Goal: Task Accomplishment & Management: Use online tool/utility

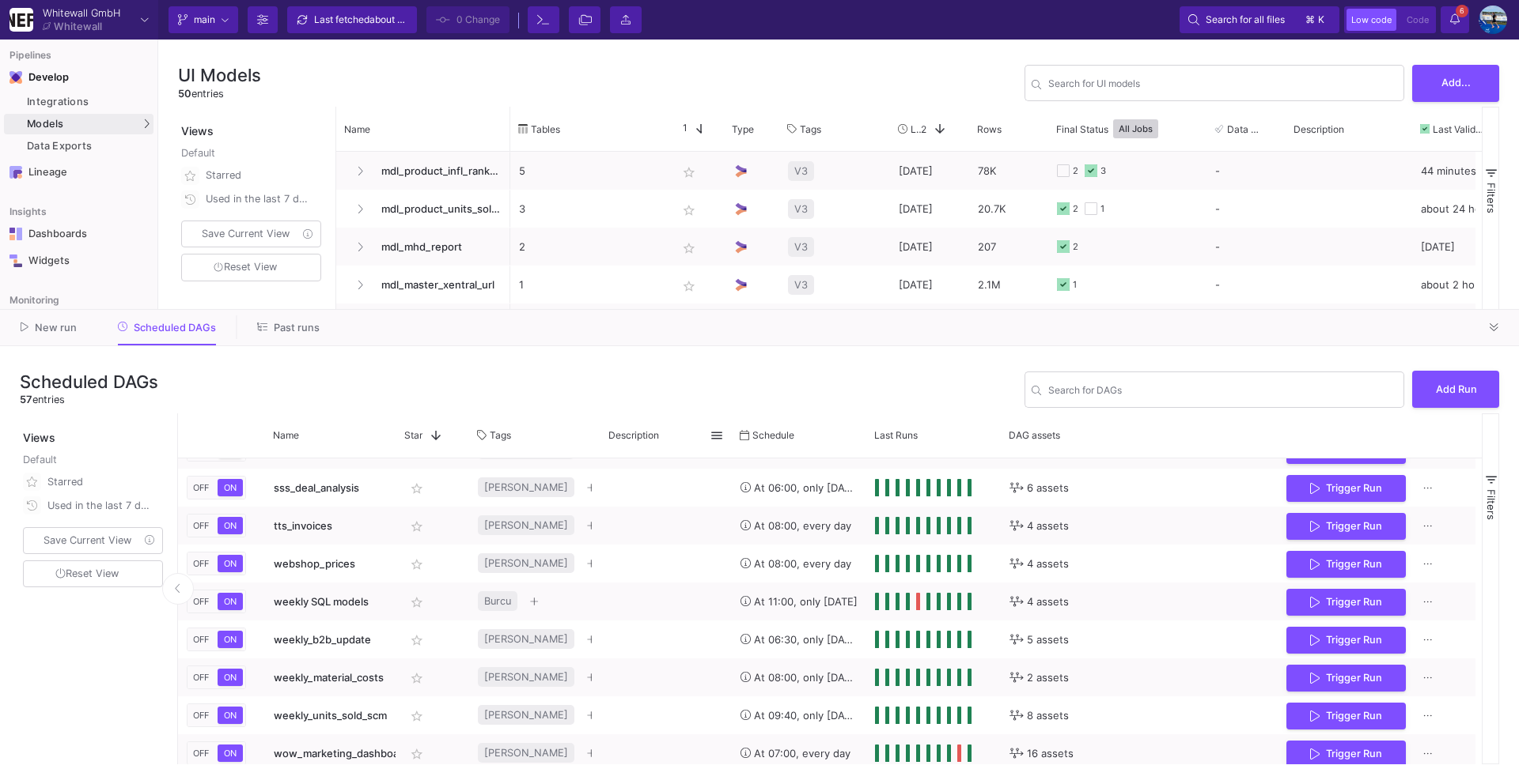
scroll to position [1849, 0]
click at [1498, 326] on icon at bounding box center [1493, 327] width 9 height 10
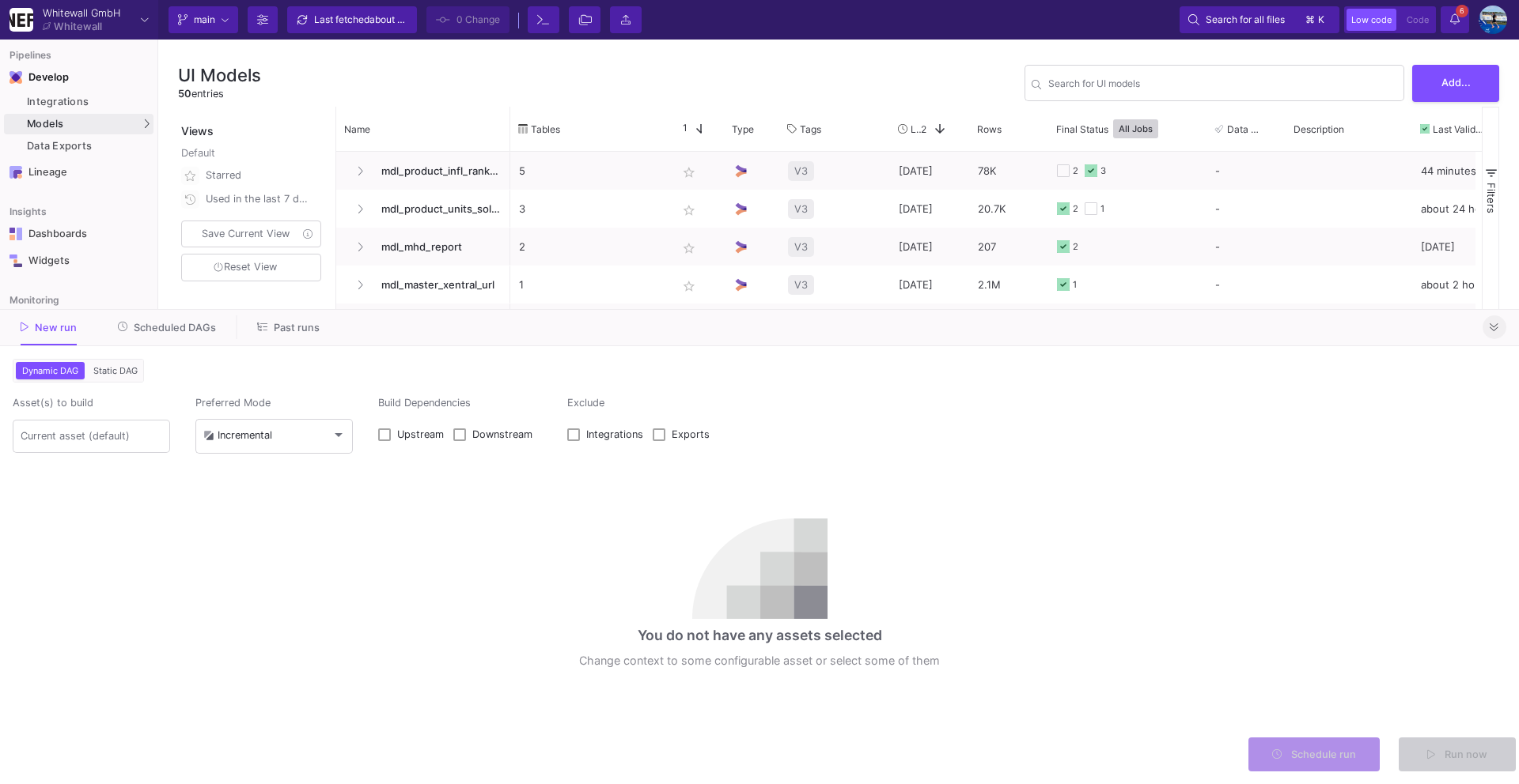
click at [1494, 332] on fa-icon at bounding box center [1493, 327] width 9 height 12
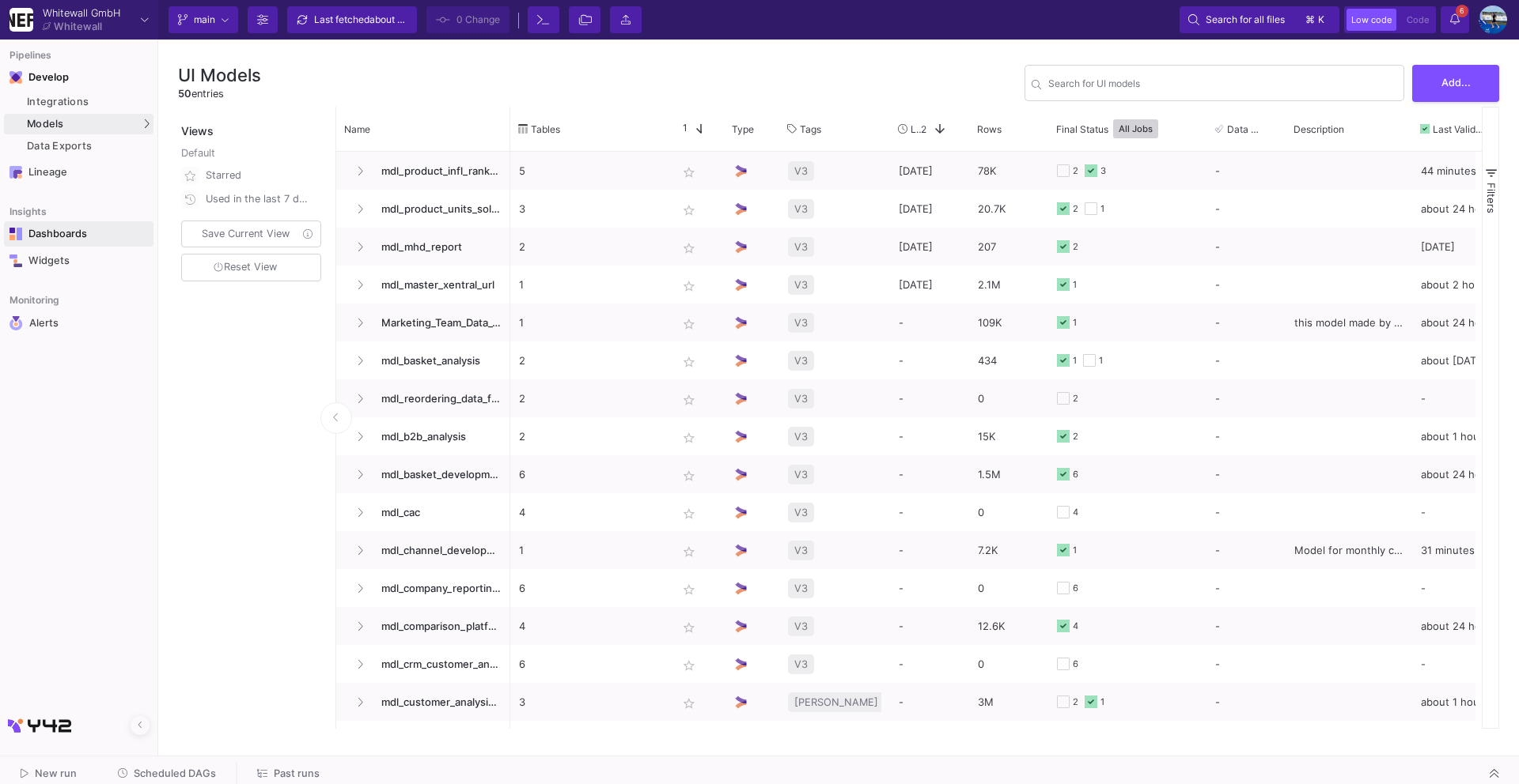
click at [85, 231] on div "Dashboards" at bounding box center [79, 233] width 103 height 12
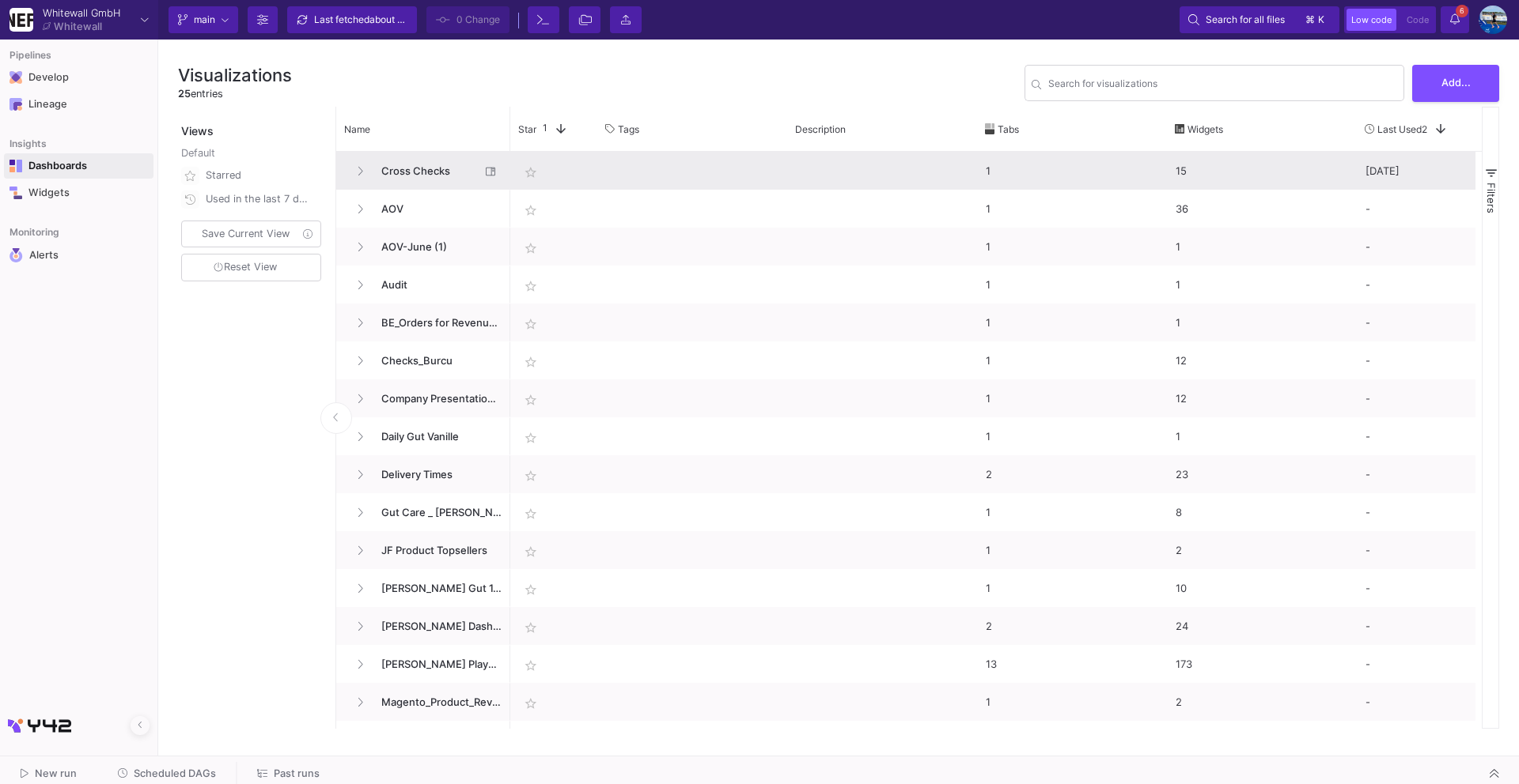
click at [424, 179] on span "Cross Checks" at bounding box center [425, 171] width 108 height 37
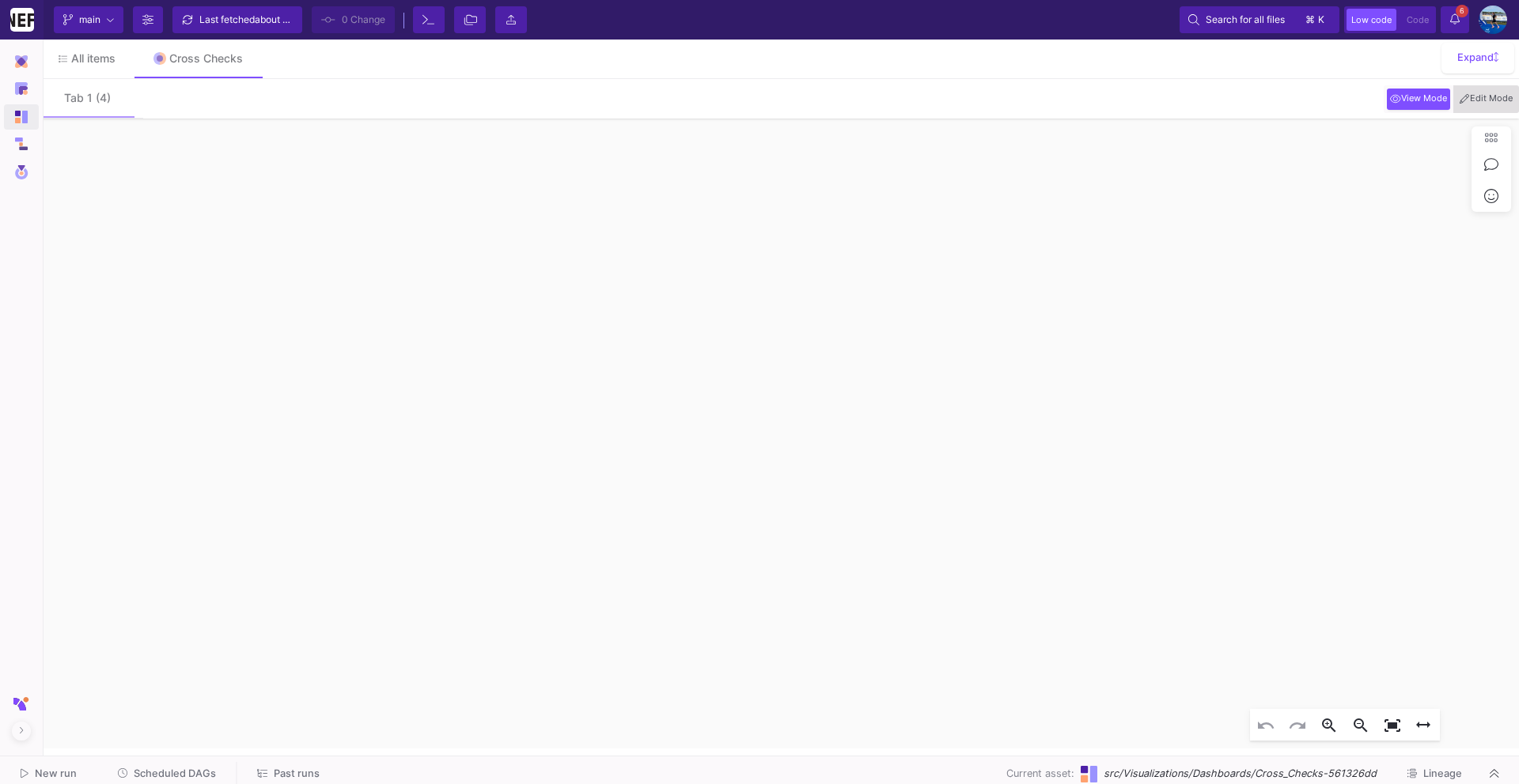
click at [1498, 96] on span "Edit Mode" at bounding box center [1486, 98] width 60 height 12
click div "[DATE] 8579 [DATE] 2389 [DATE] 5618 [DATE] 880 [DATE] 1834 [DATE] 833 [DATE] 47…"
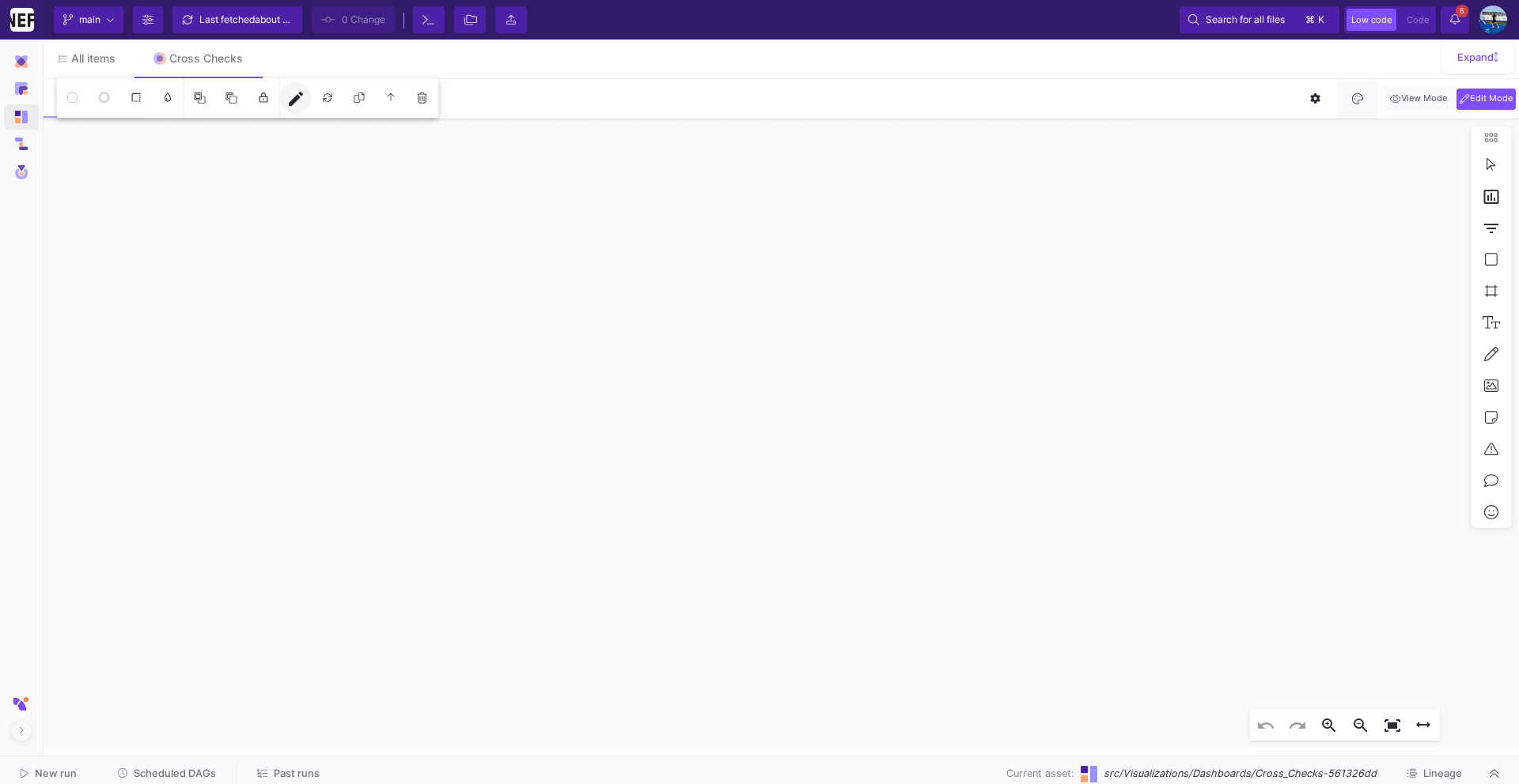
click at [290, 90] on mat-icon "edit" at bounding box center [295, 98] width 19 height 19
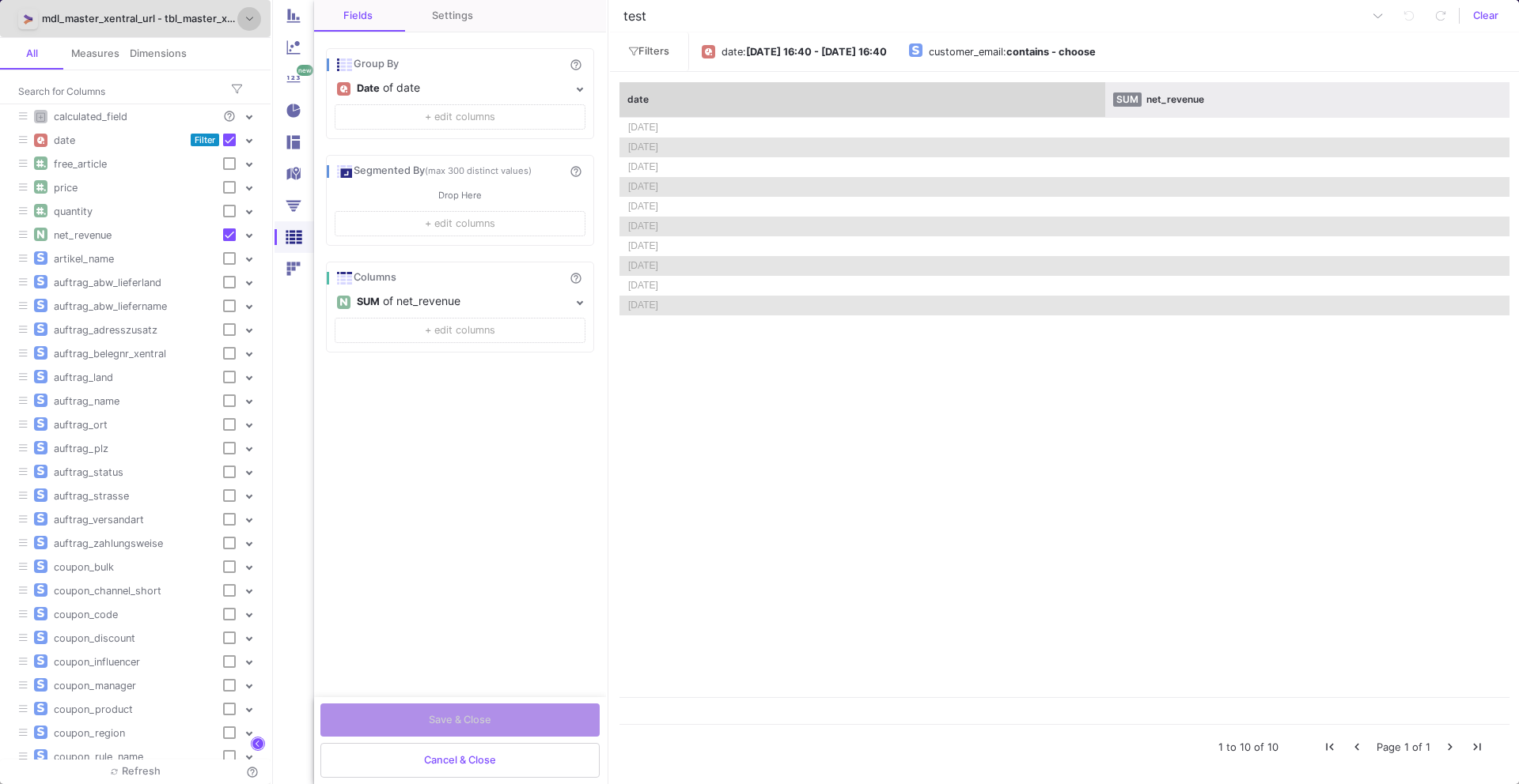
click at [1107, 96] on div "SUM net_revenue" at bounding box center [1348, 99] width 485 height 35
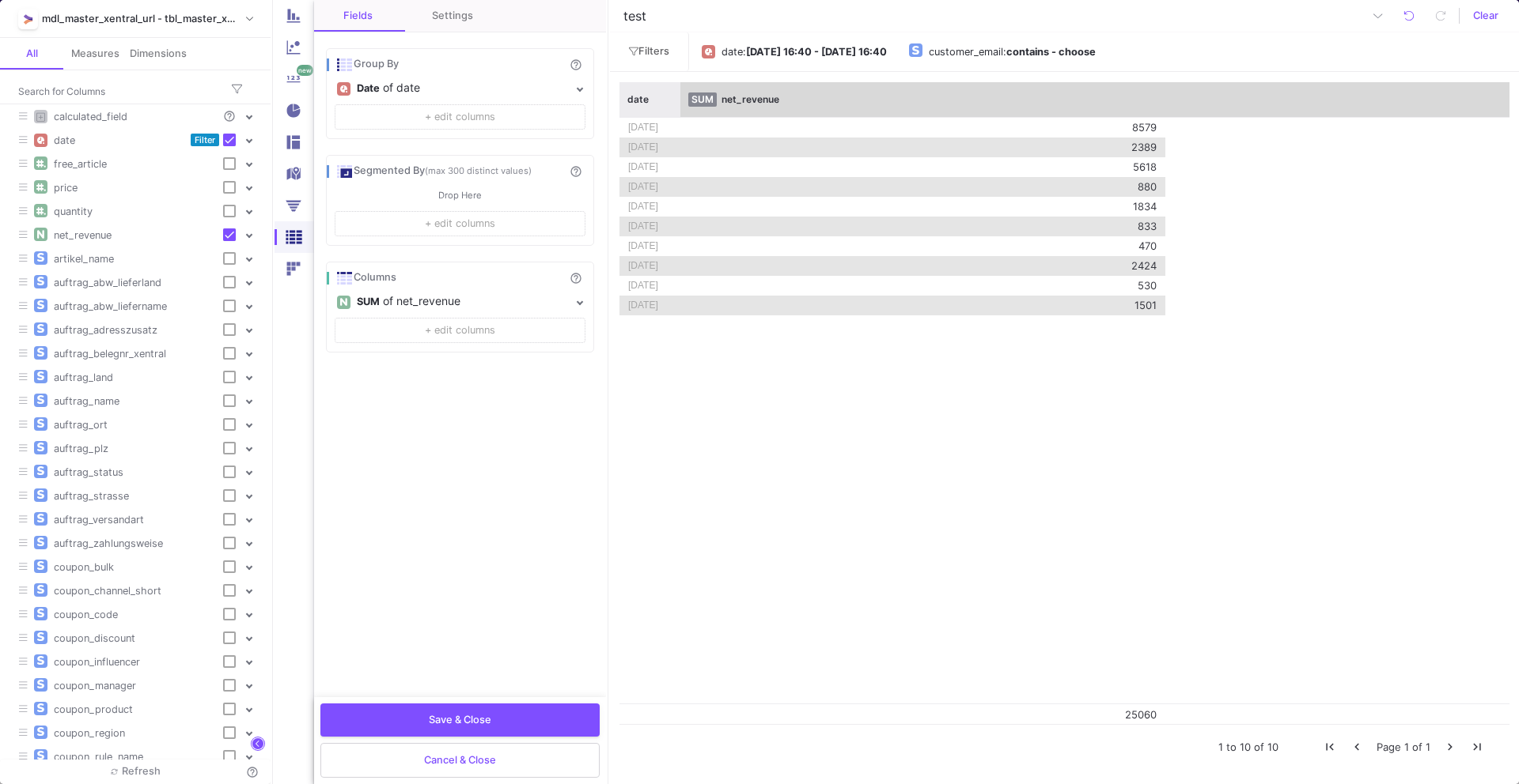
drag, startPoint x: 1103, startPoint y: 93, endPoint x: 678, endPoint y: 190, distance: 435.9
click at [678, 191] on div "date SUM net_revenue [DATE] 8579 [DATE] 2389 [DATE] 5618 [DATE] 880 [DATE] 833" at bounding box center [1065, 403] width 890 height 642
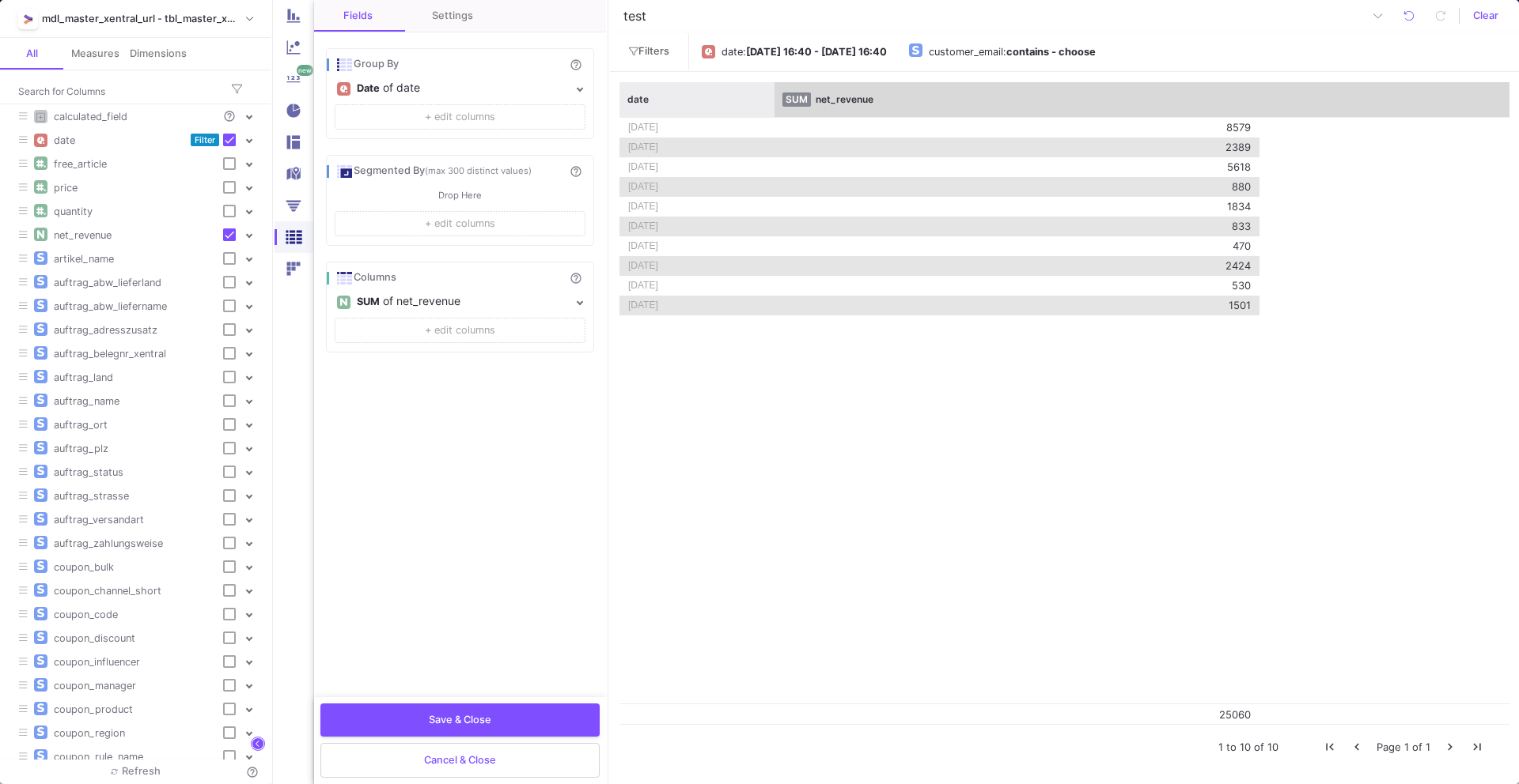
drag, startPoint x: 678, startPoint y: 90, endPoint x: 772, endPoint y: 88, distance: 94.0
click at [774, 89] on div at bounding box center [774, 99] width 7 height 35
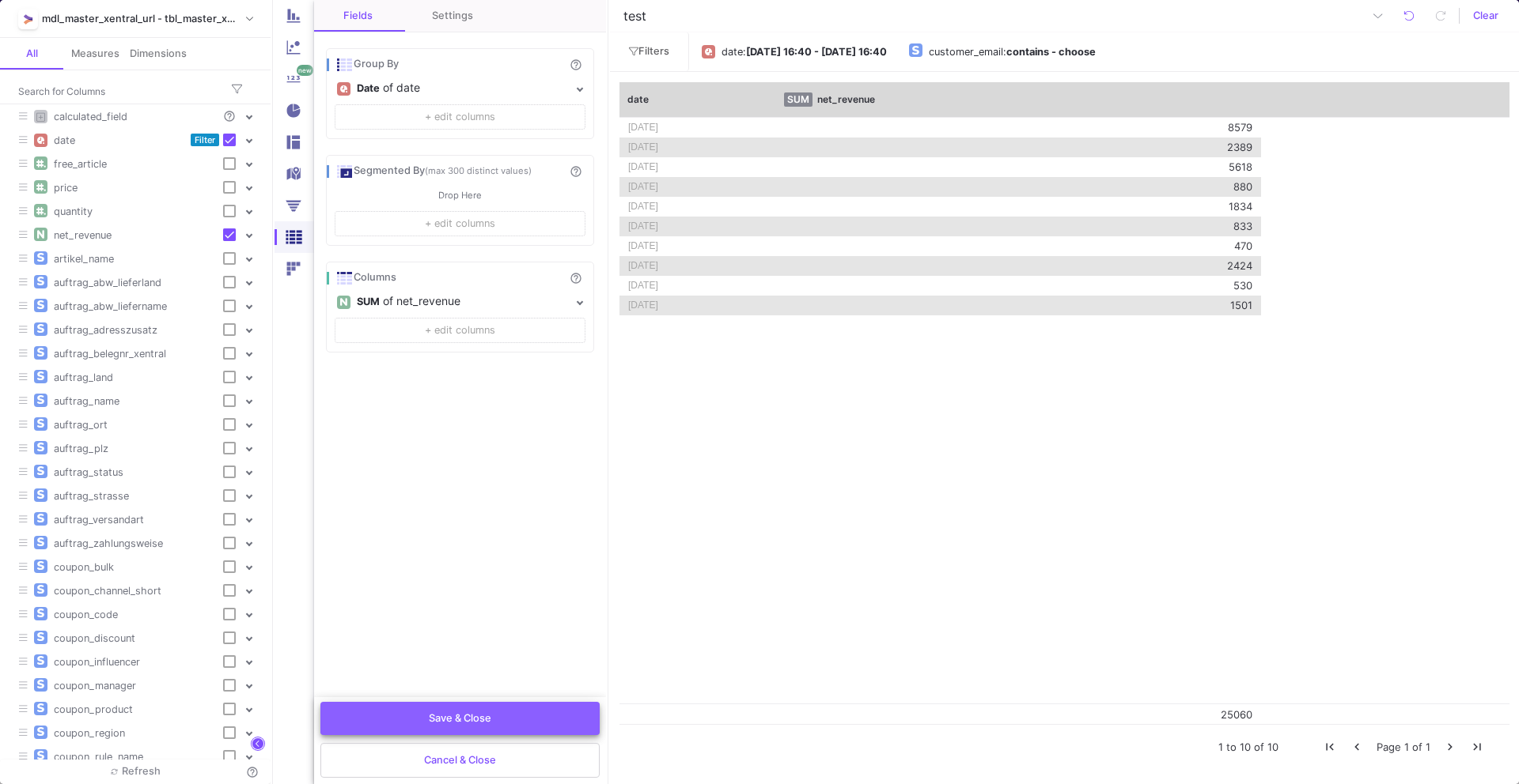
click at [495, 704] on button "Save & Close" at bounding box center [460, 719] width 280 height 33
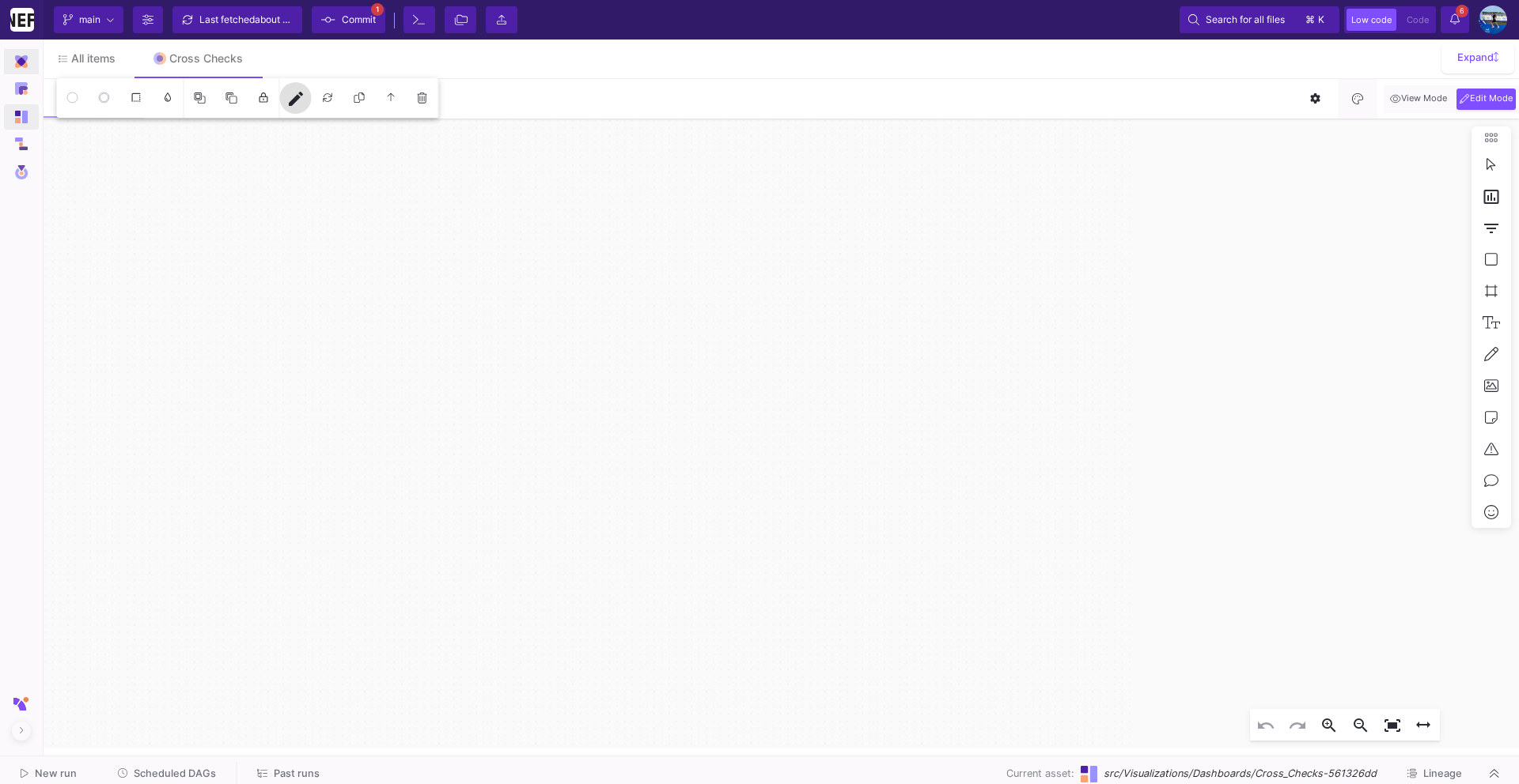
click at [24, 63] on img at bounding box center [21, 61] width 12 height 12
click at [69, 116] on div "UI-Models" at bounding box center [83, 112] width 51 height 12
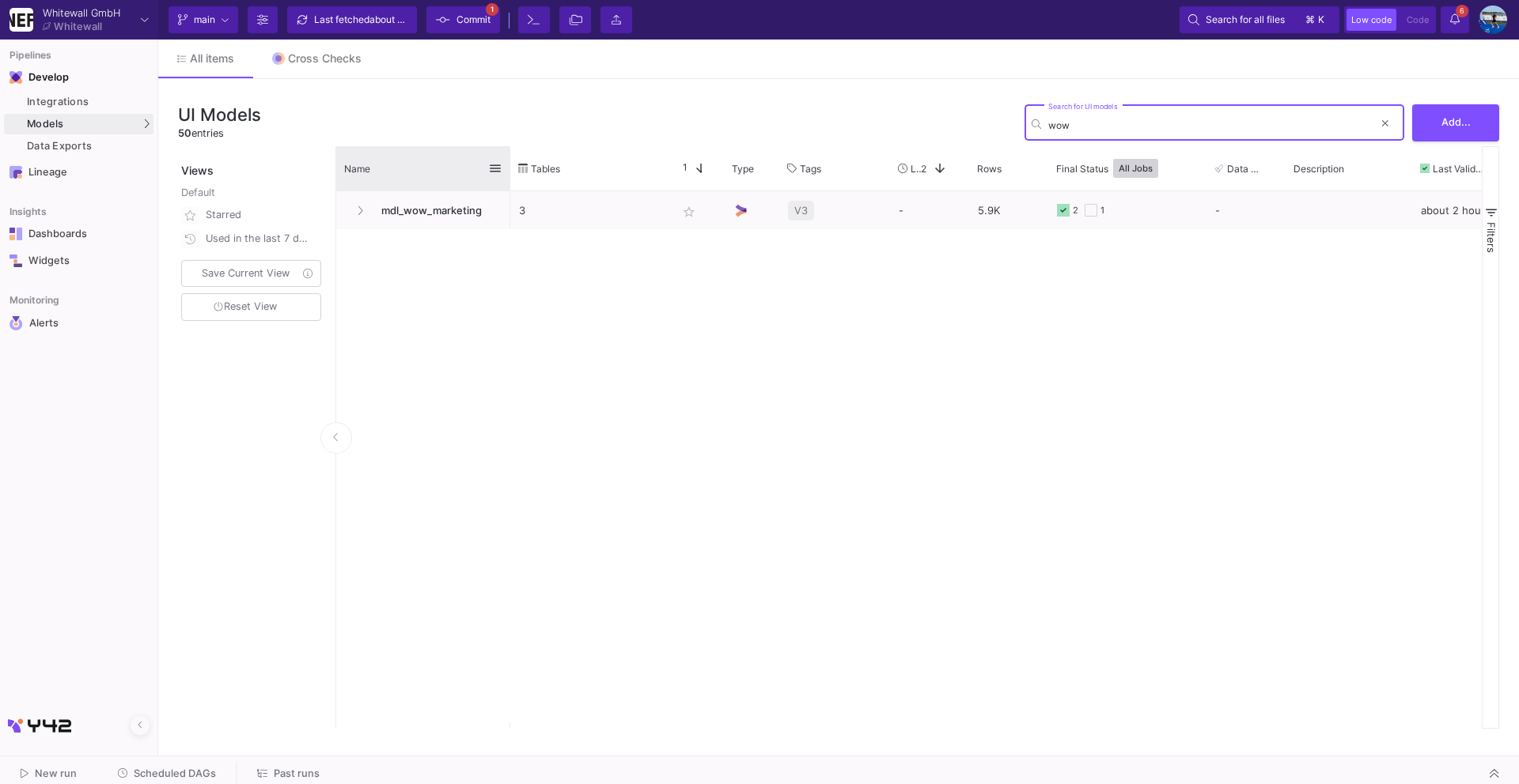
type input "wow"
click at [461, 188] on div "Name" at bounding box center [423, 169] width 158 height 45
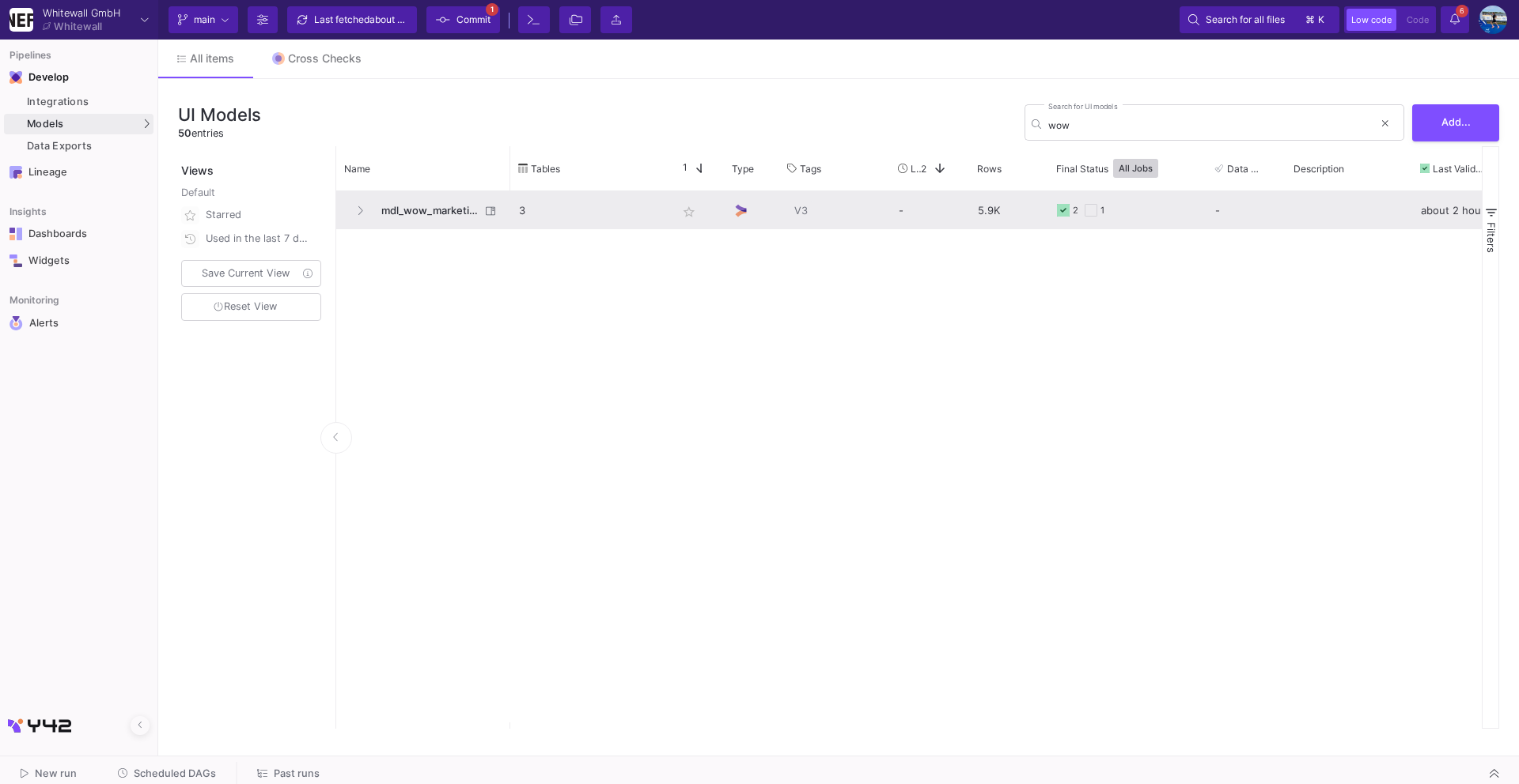
click at [449, 203] on span "mdl_wow_marketing" at bounding box center [425, 210] width 108 height 37
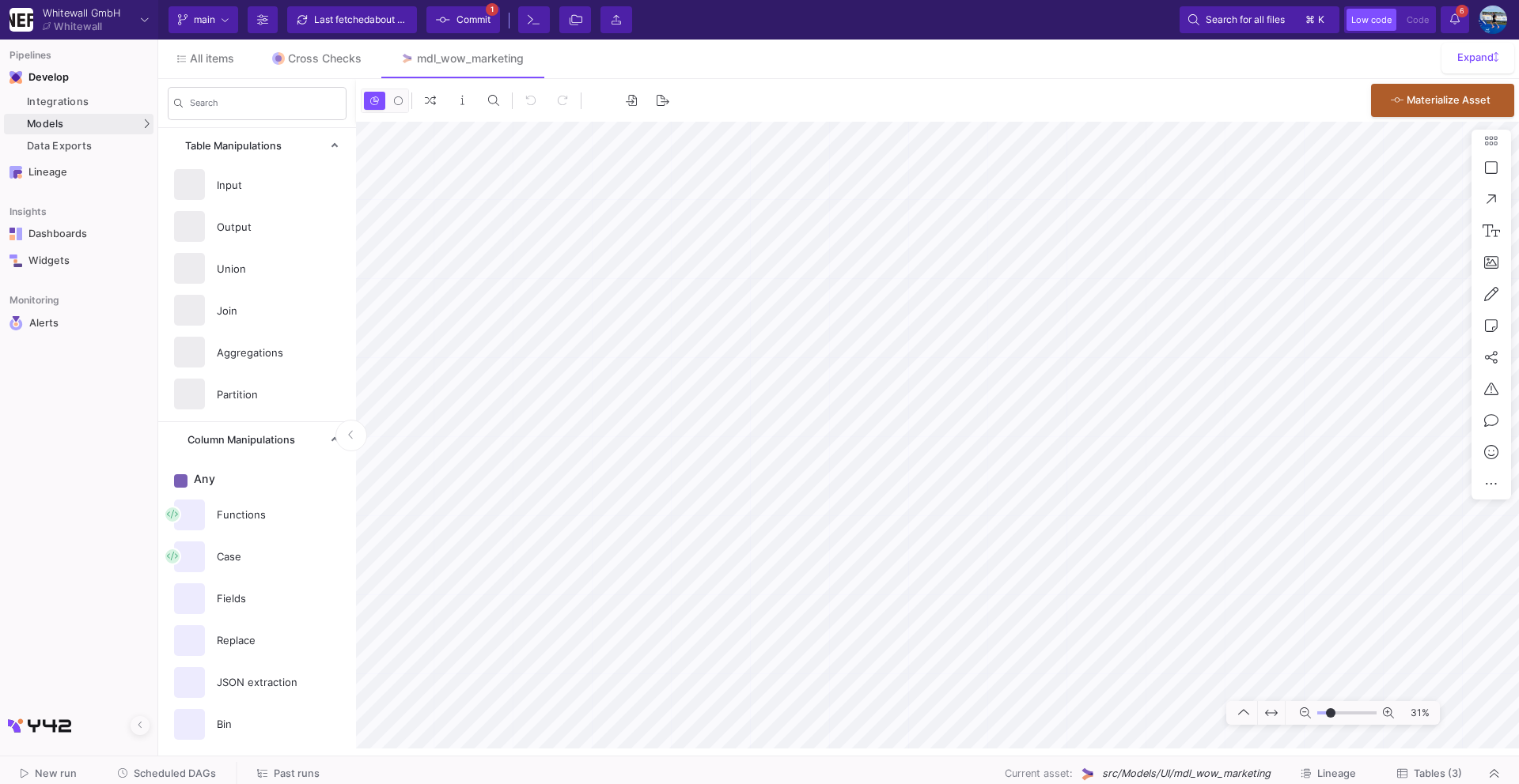
type input "-21"
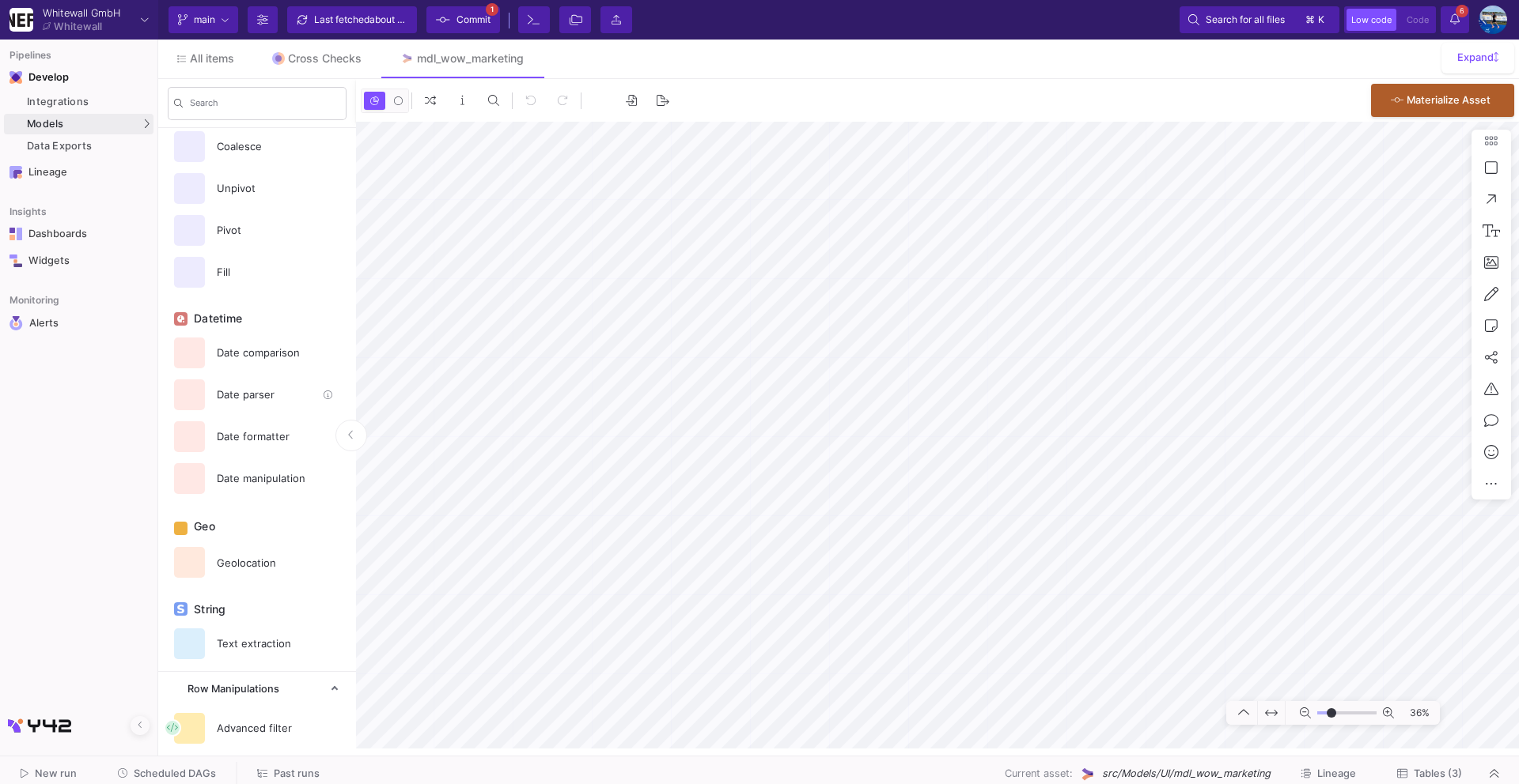
scroll to position [705, 0]
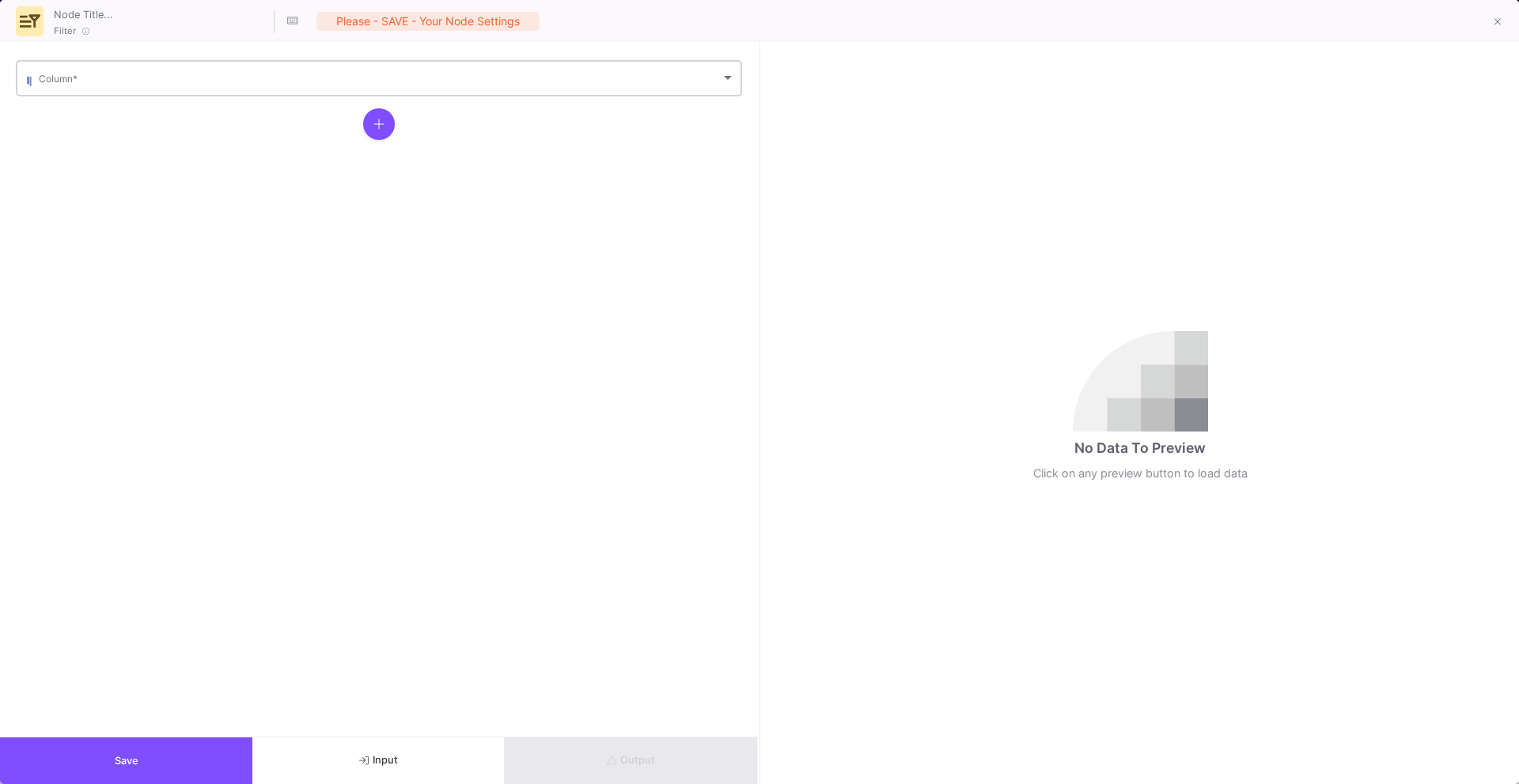
click at [412, 81] on span at bounding box center [380, 81] width 682 height 12
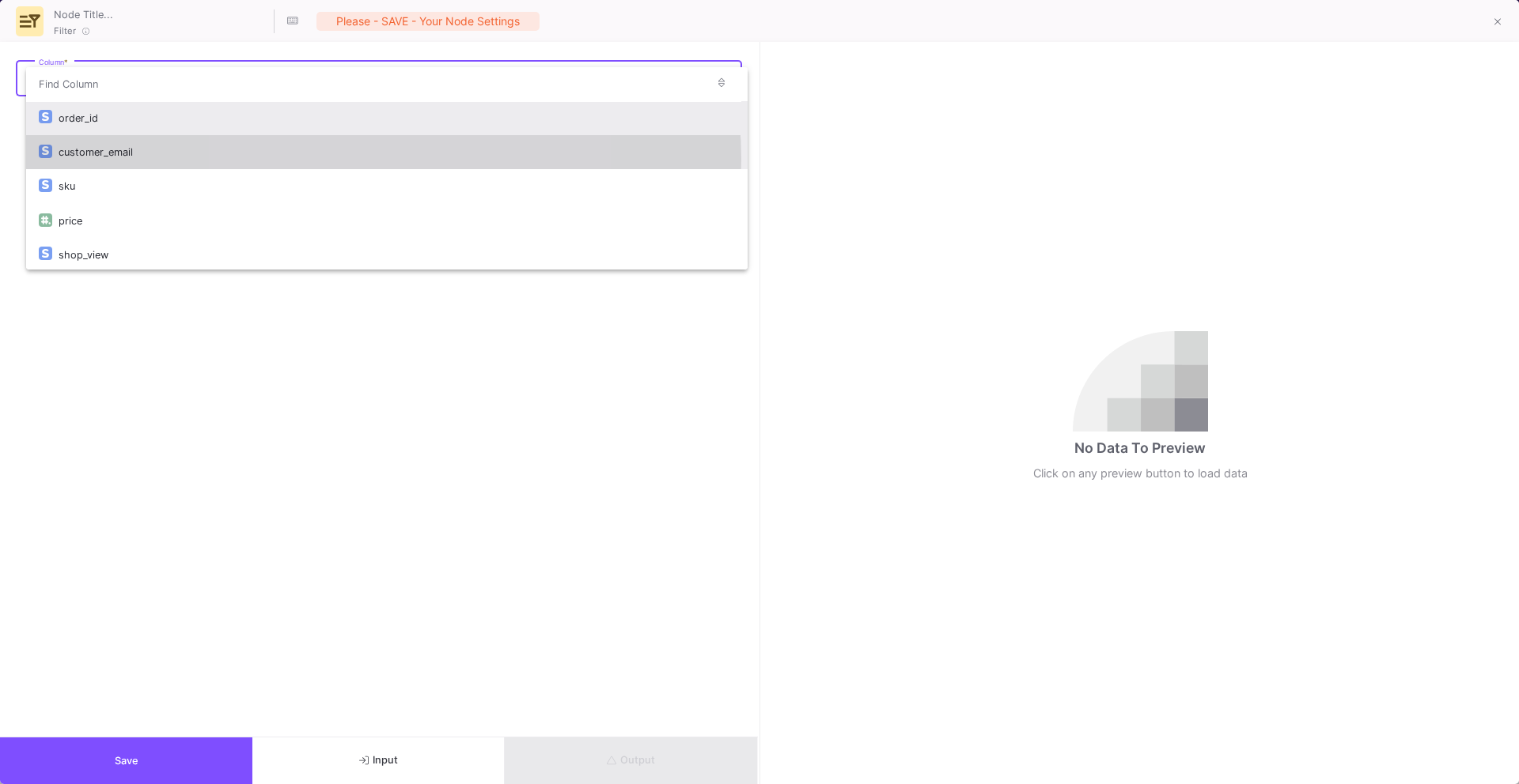
click at [374, 159] on div "customer_email" at bounding box center [396, 151] width 676 height 34
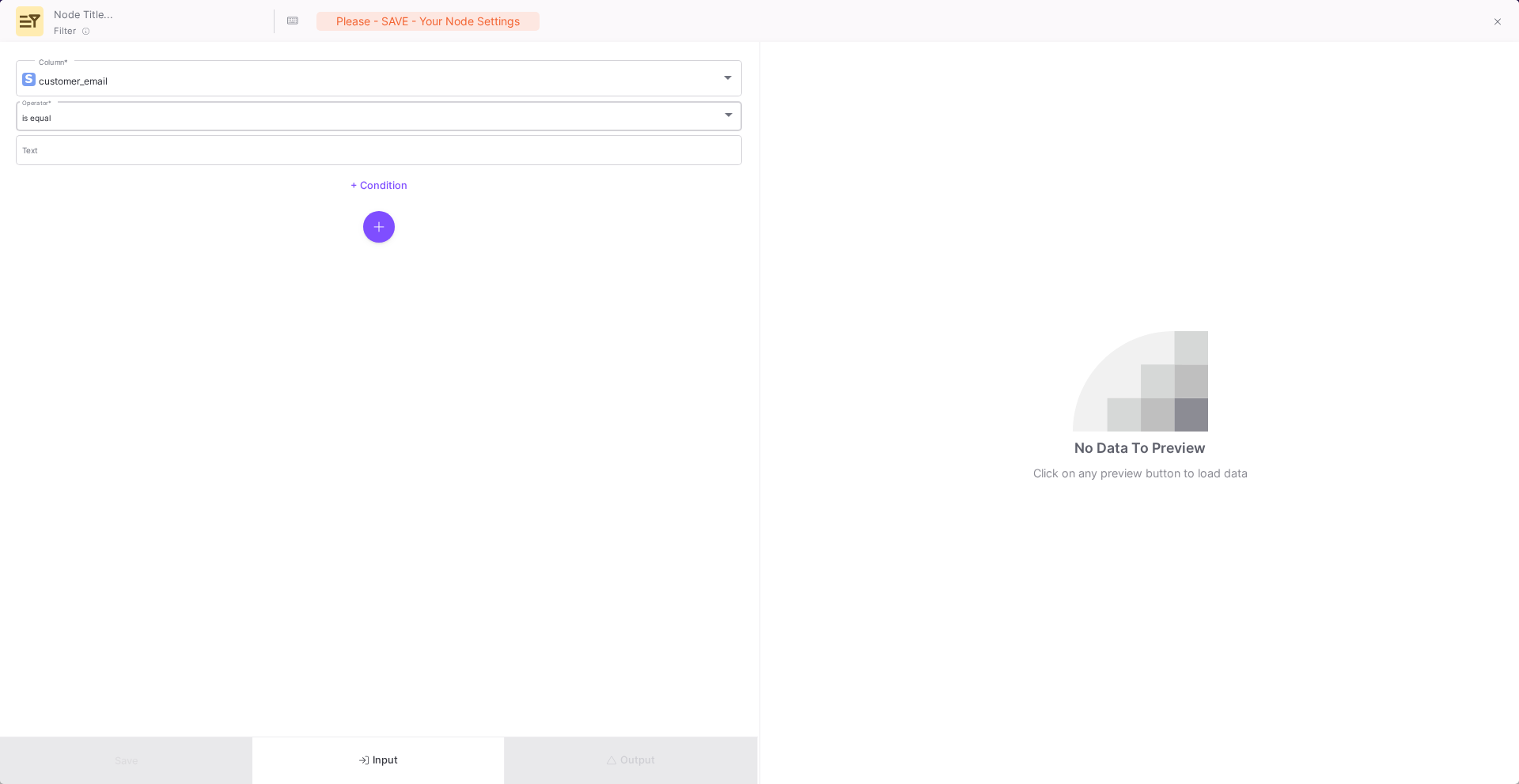
click at [371, 115] on div "is equal" at bounding box center [372, 118] width 700 height 10
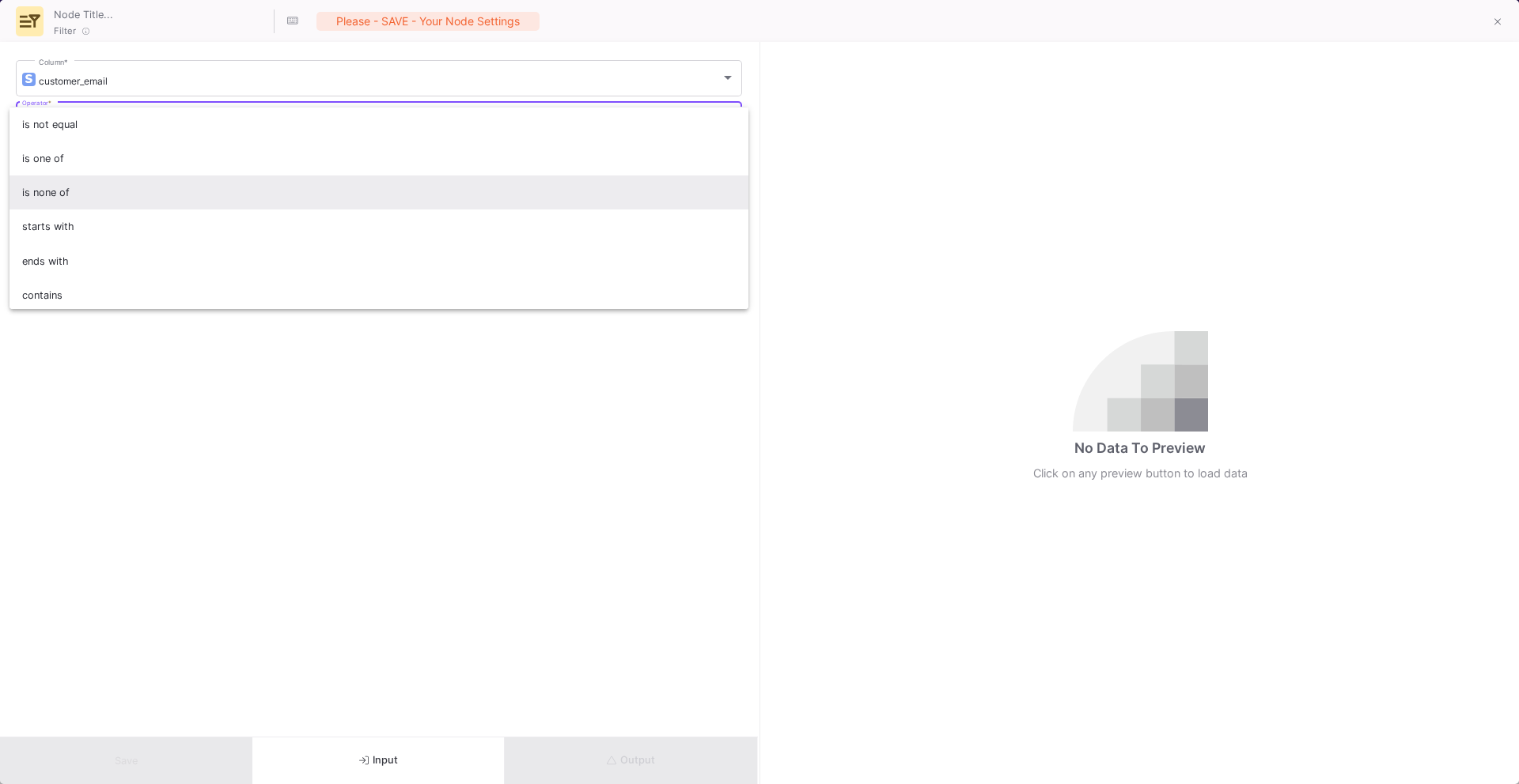
scroll to position [37, 0]
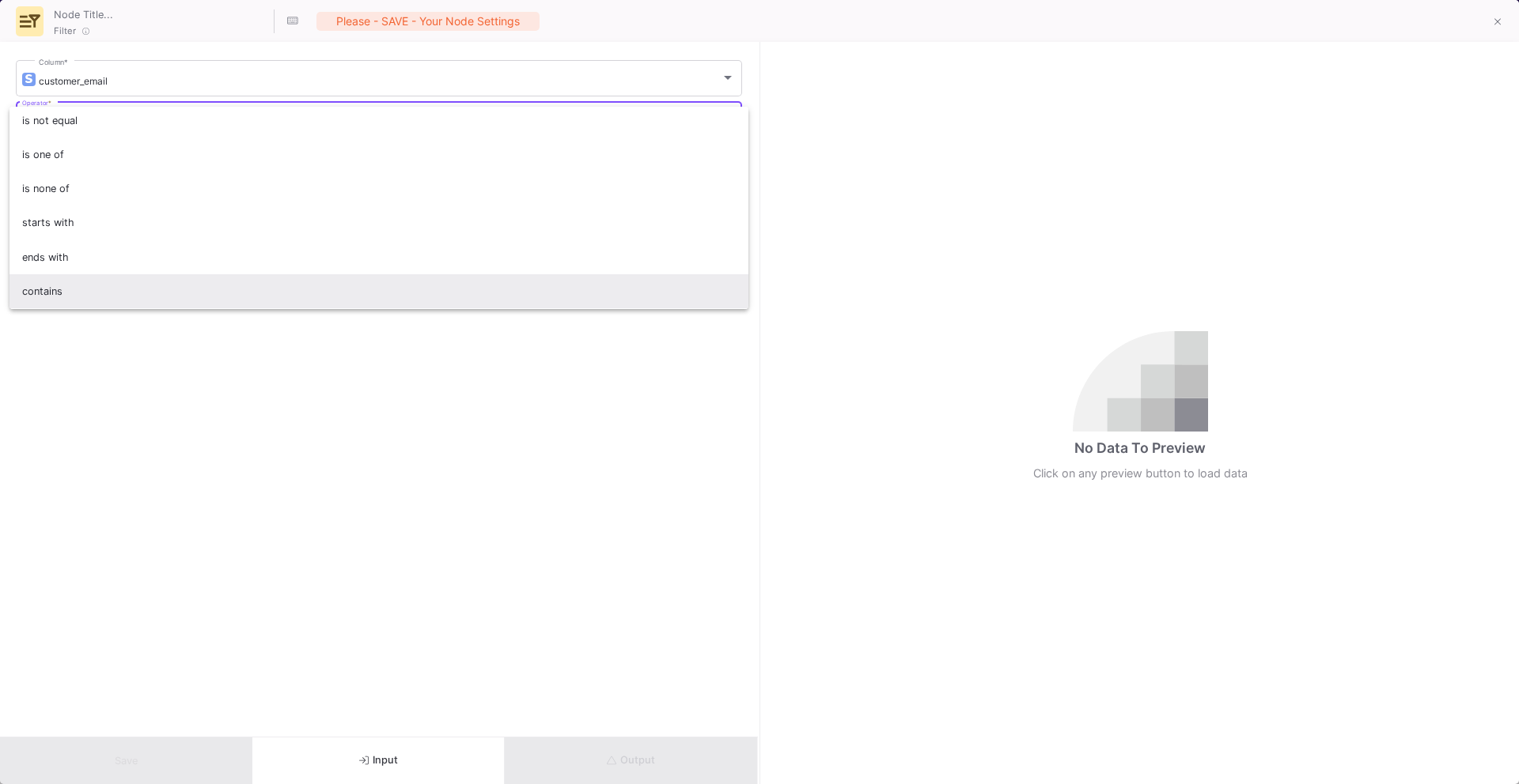
click at [305, 303] on span "contains" at bounding box center [379, 291] width 714 height 34
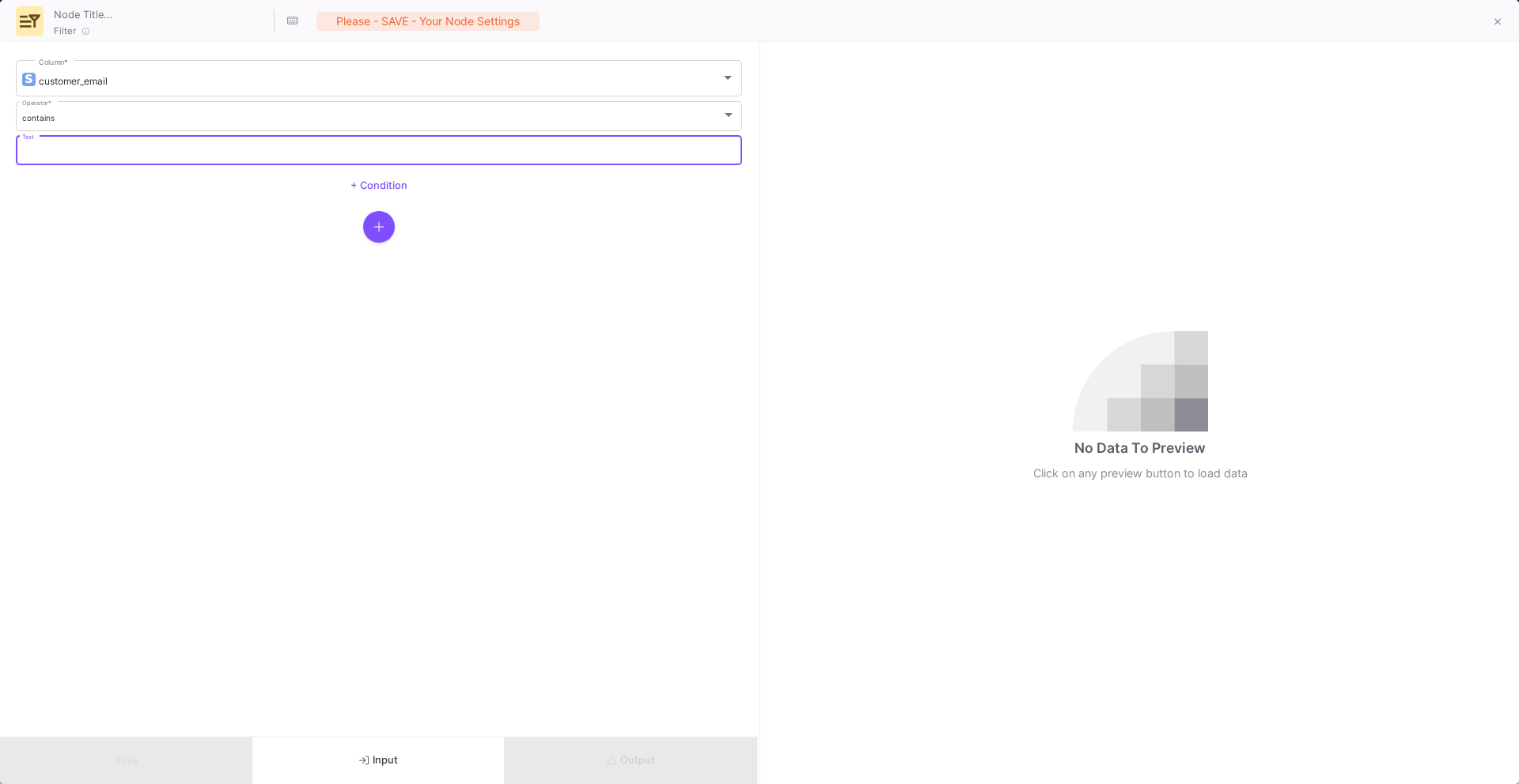
click at [253, 155] on input "Text" at bounding box center [379, 152] width 714 height 10
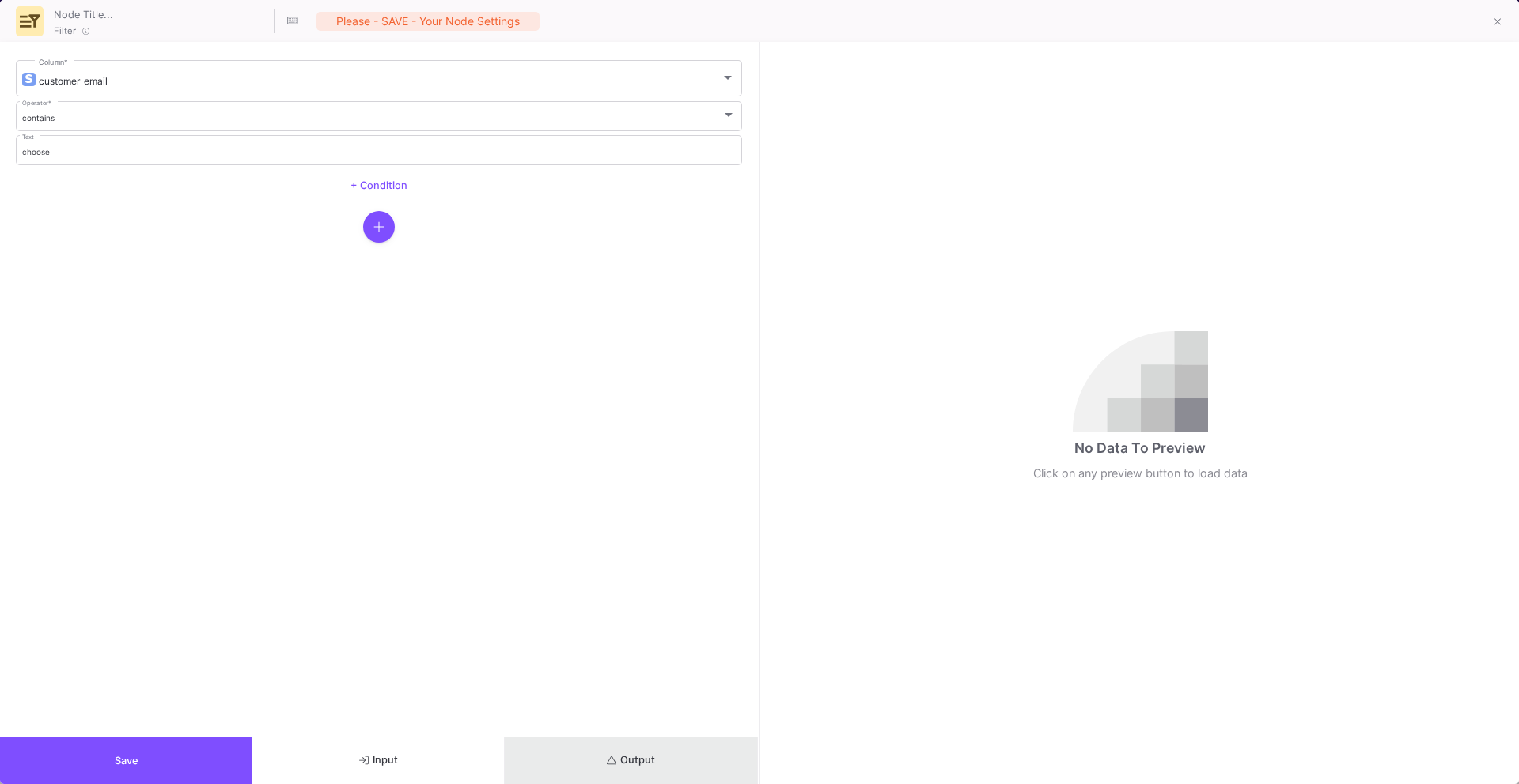
click at [651, 764] on span "Output" at bounding box center [630, 760] width 48 height 12
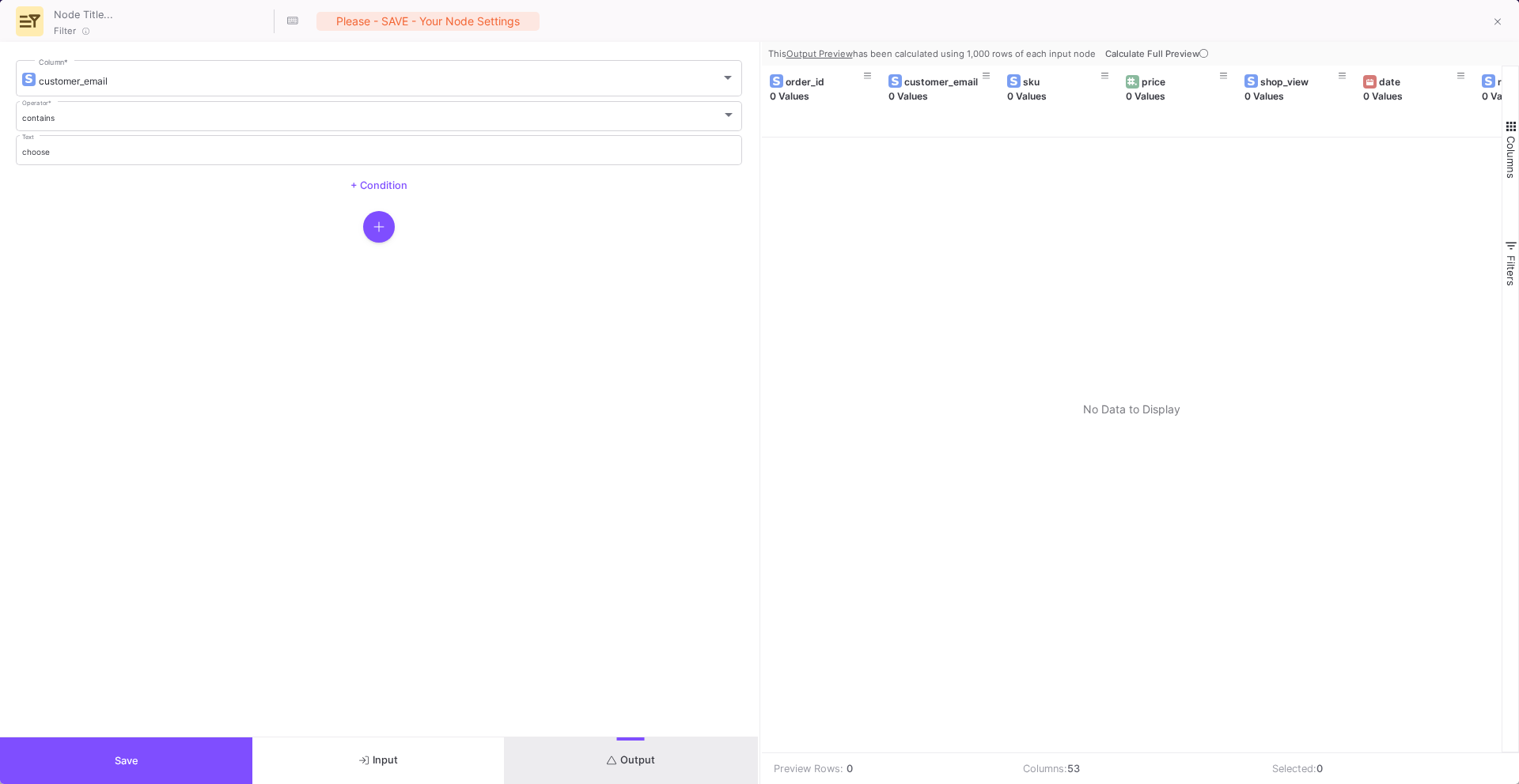
click at [1200, 51] on icon at bounding box center [1204, 53] width 9 height 9
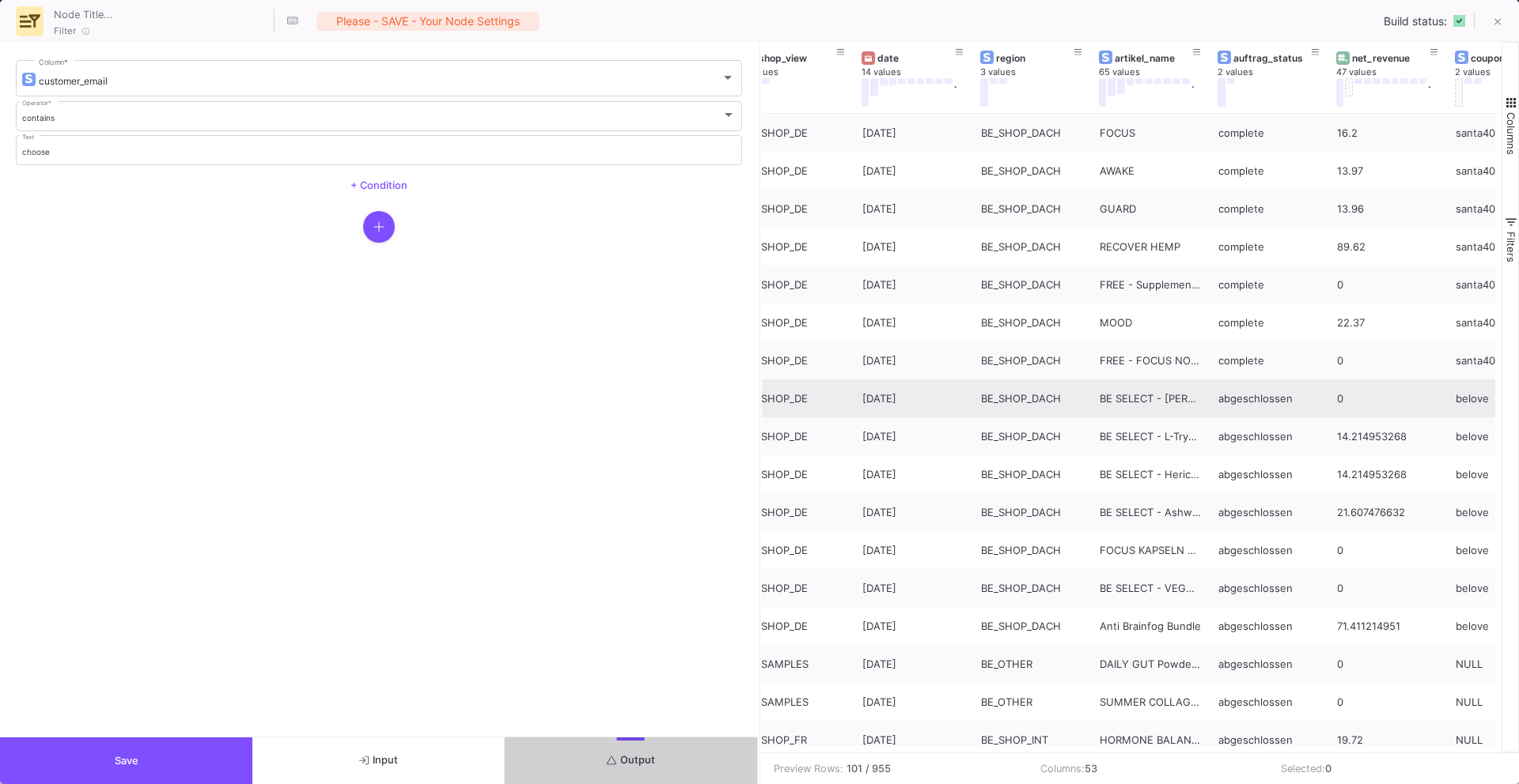
scroll to position [0, 506]
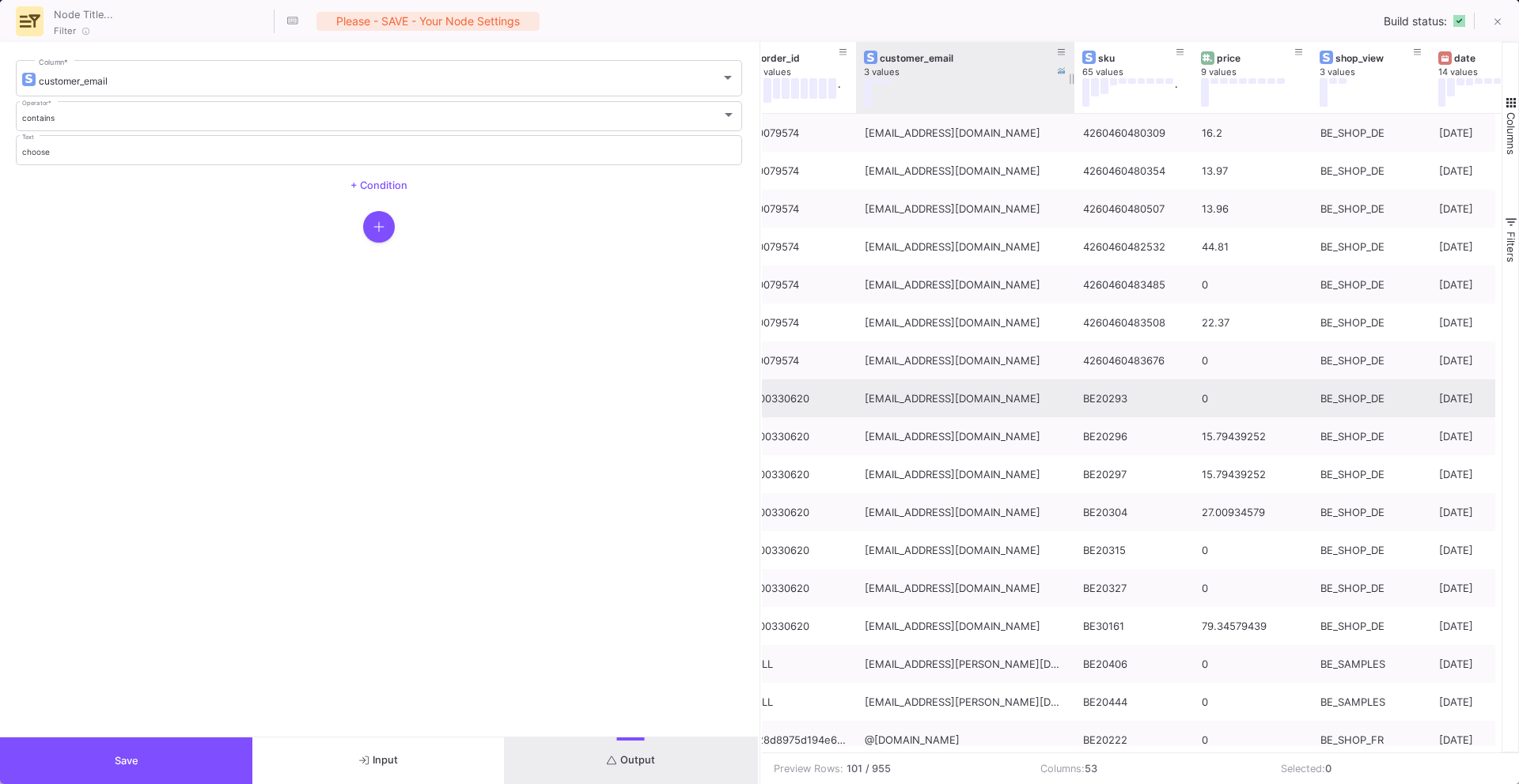
drag, startPoint x: 974, startPoint y: 80, endPoint x: 1071, endPoint y: 78, distance: 97.0
click at [1073, 79] on div at bounding box center [1075, 78] width 7 height 71
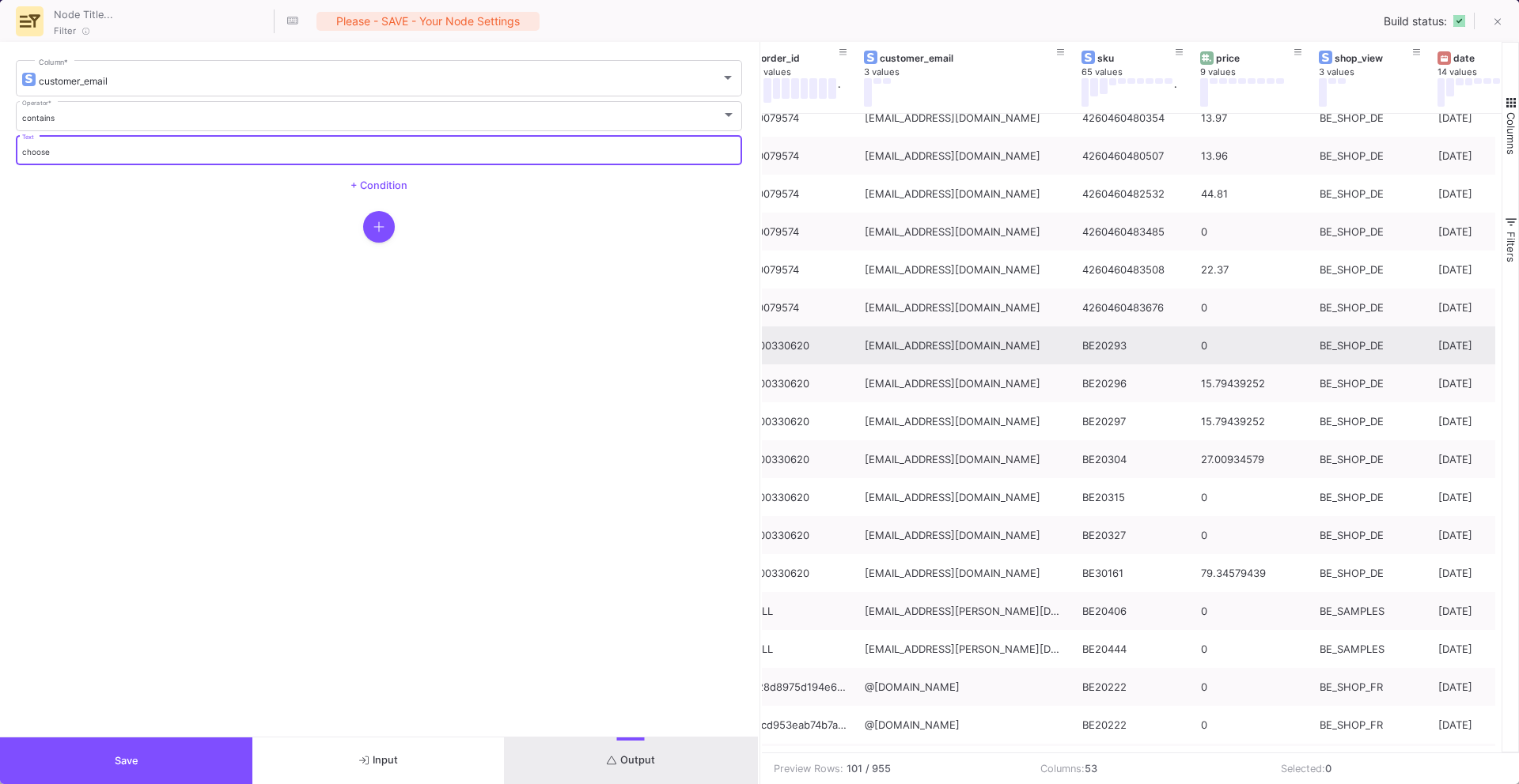
click at [89, 153] on input "choose" at bounding box center [379, 152] width 714 height 10
type input "[DOMAIN_NAME]"
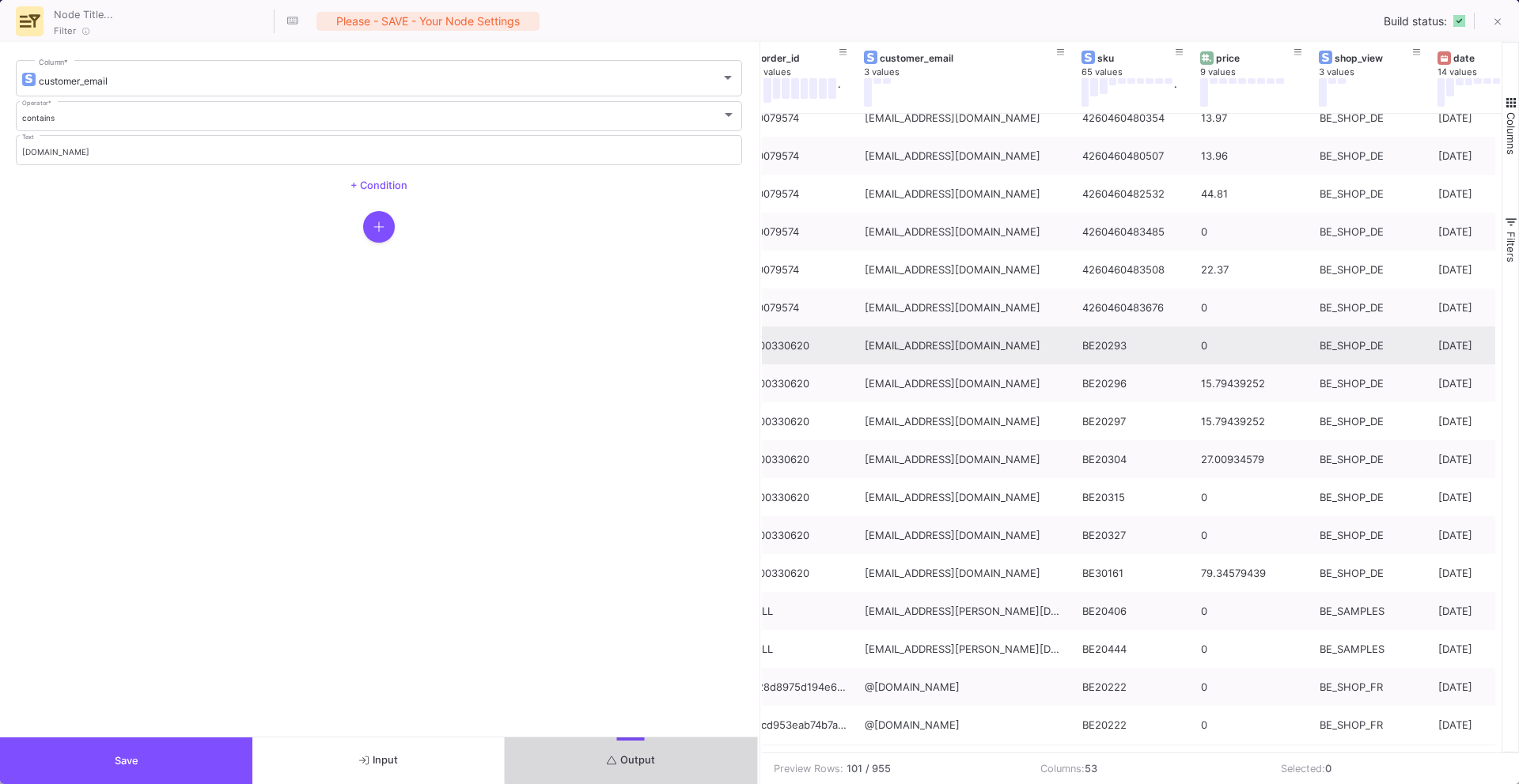
click at [639, 757] on span "Output" at bounding box center [630, 760] width 48 height 12
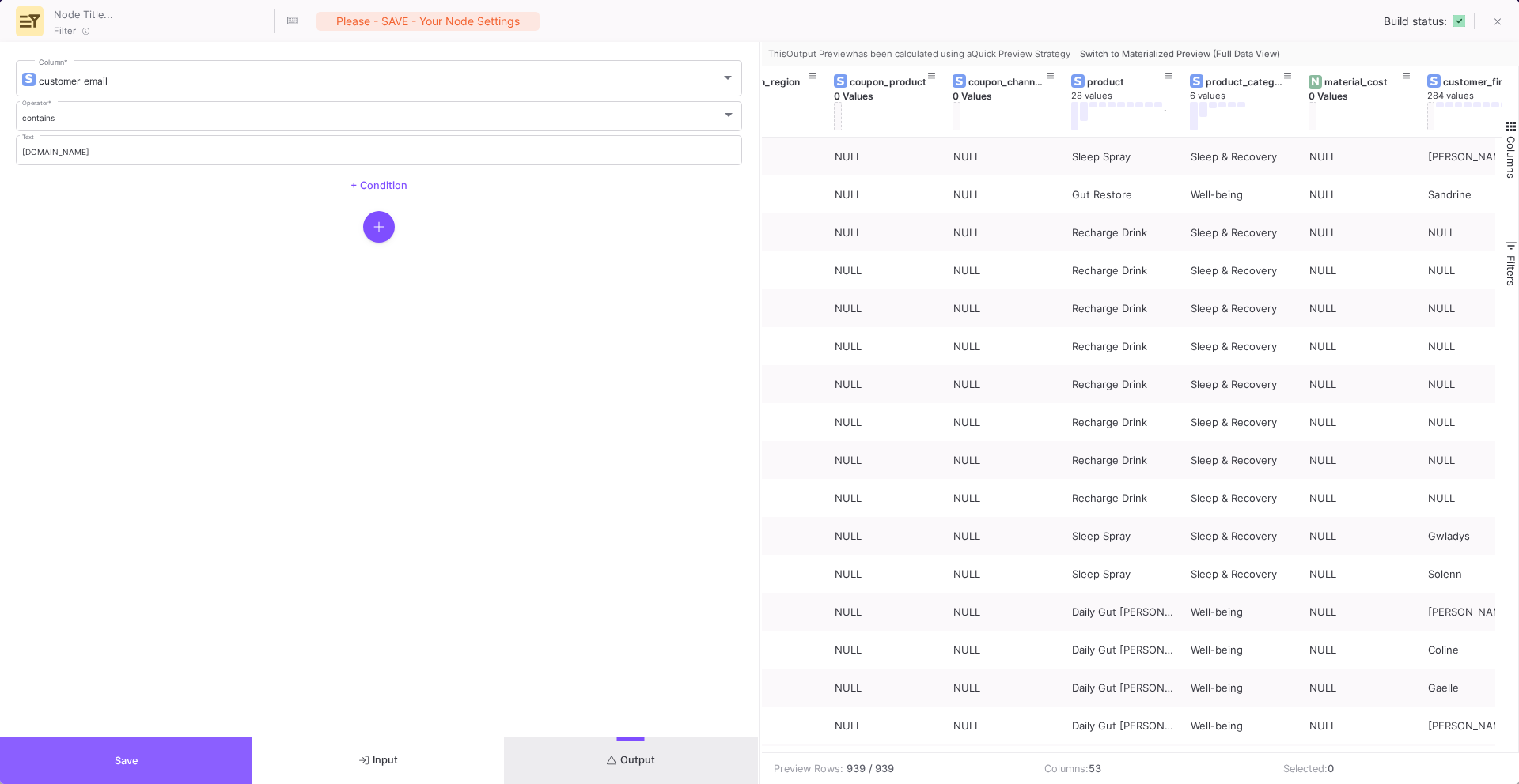
click at [214, 749] on button "Save" at bounding box center [126, 761] width 252 height 46
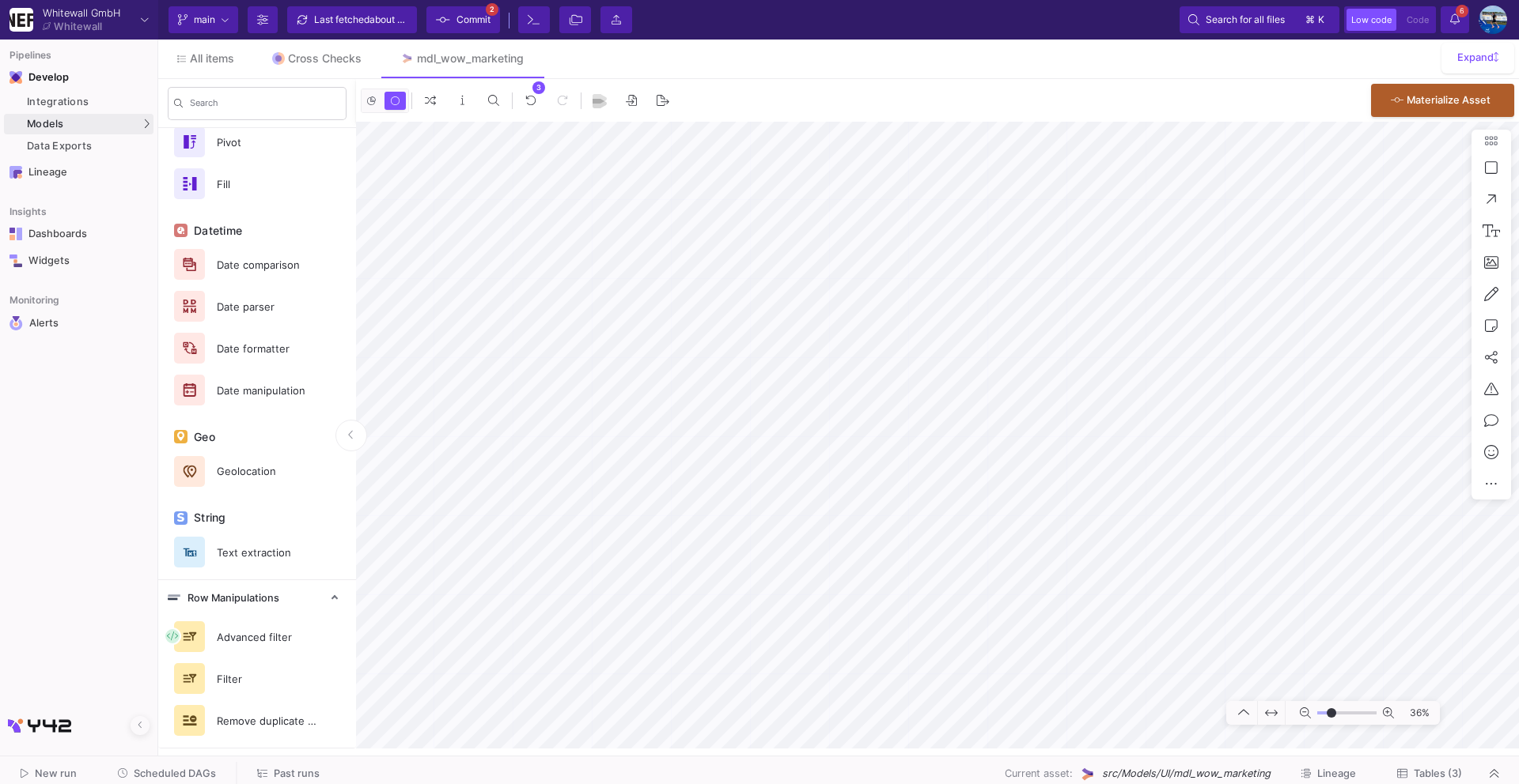
type input "-10"
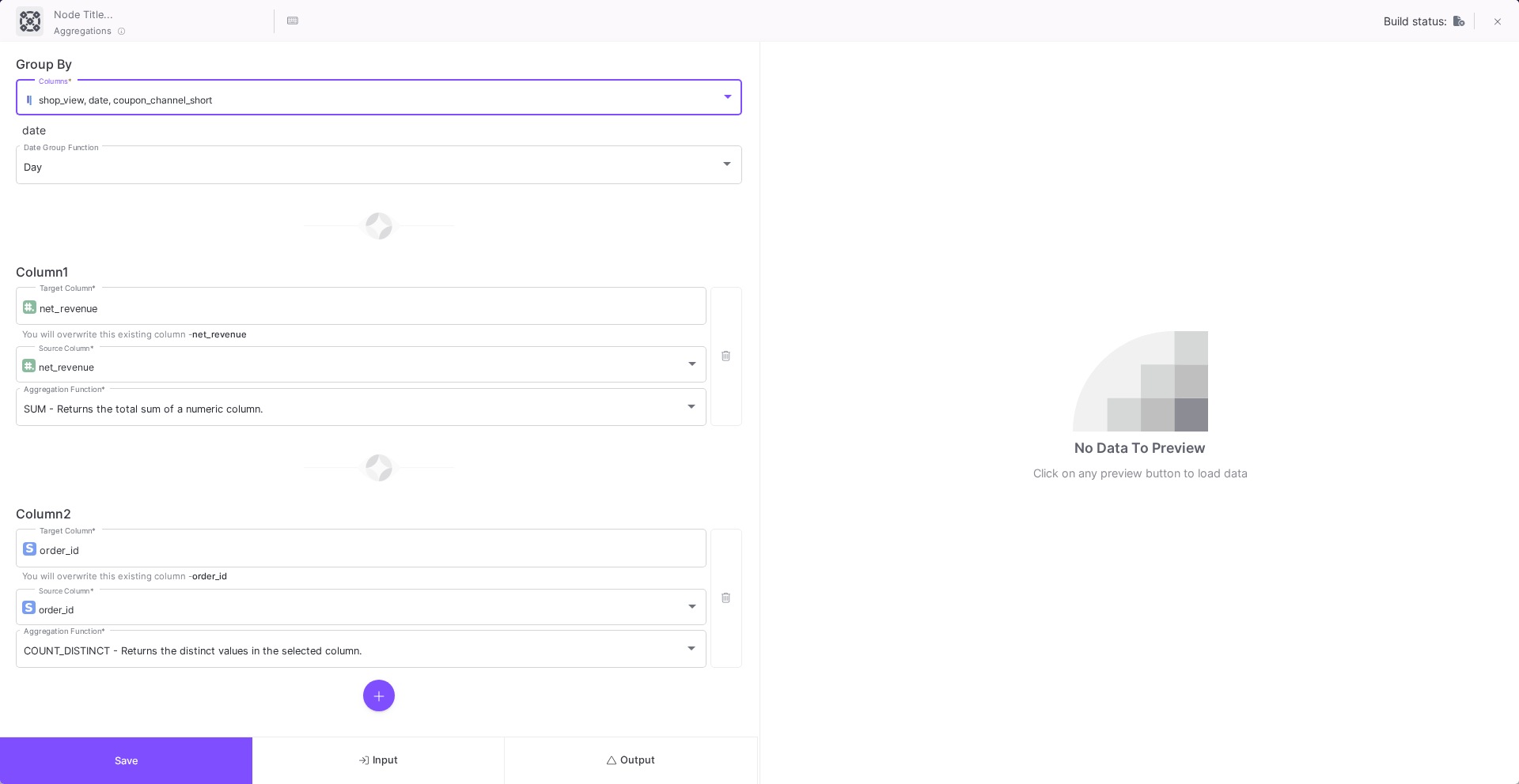
click at [231, 99] on div "shop_view, date, coupon_channel_short" at bounding box center [380, 100] width 682 height 12
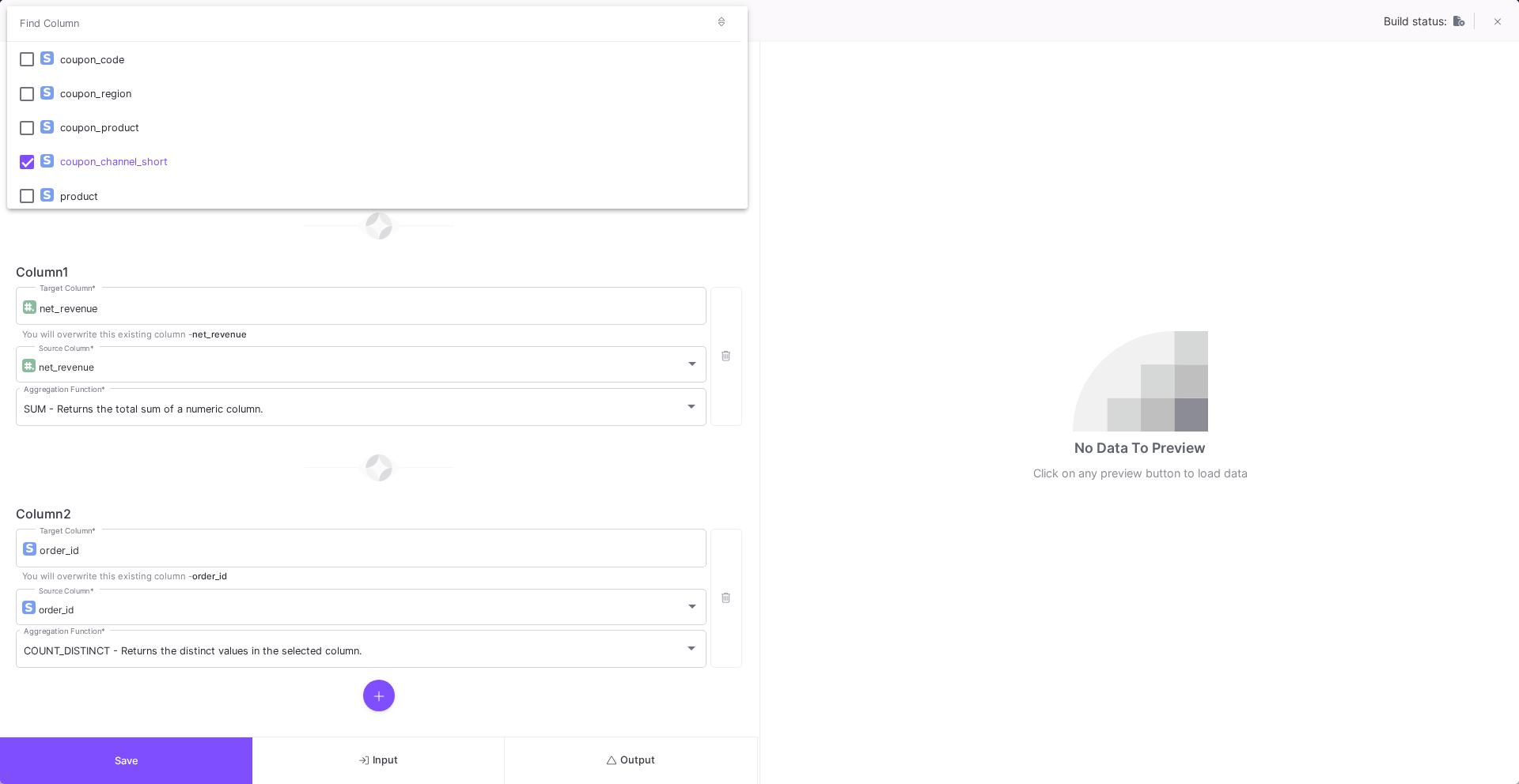
scroll to position [350, 0]
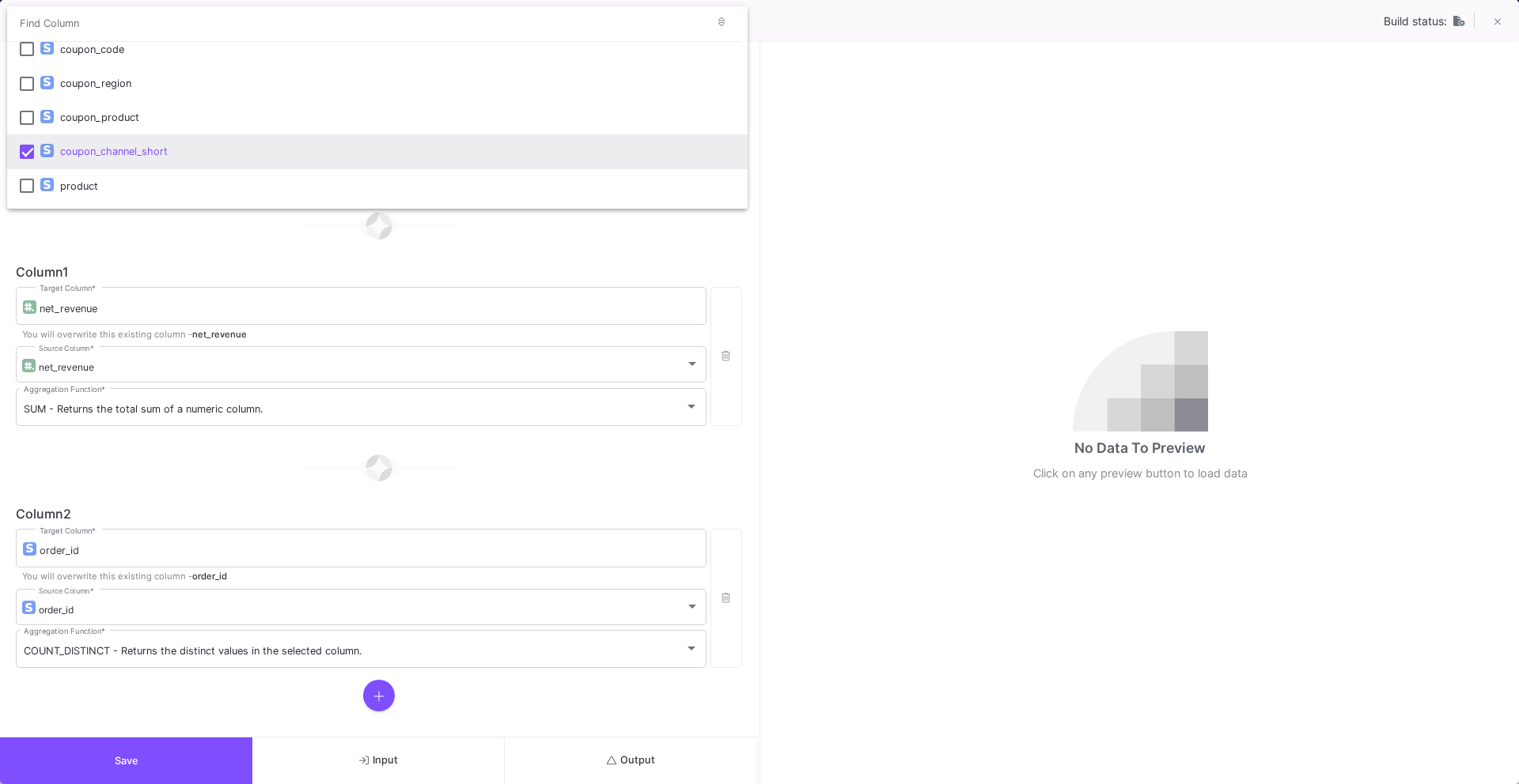
click at [27, 155] on mat-pseudo-checkbox at bounding box center [26, 151] width 14 height 14
click at [222, 768] on div at bounding box center [760, 392] width 1519 height 784
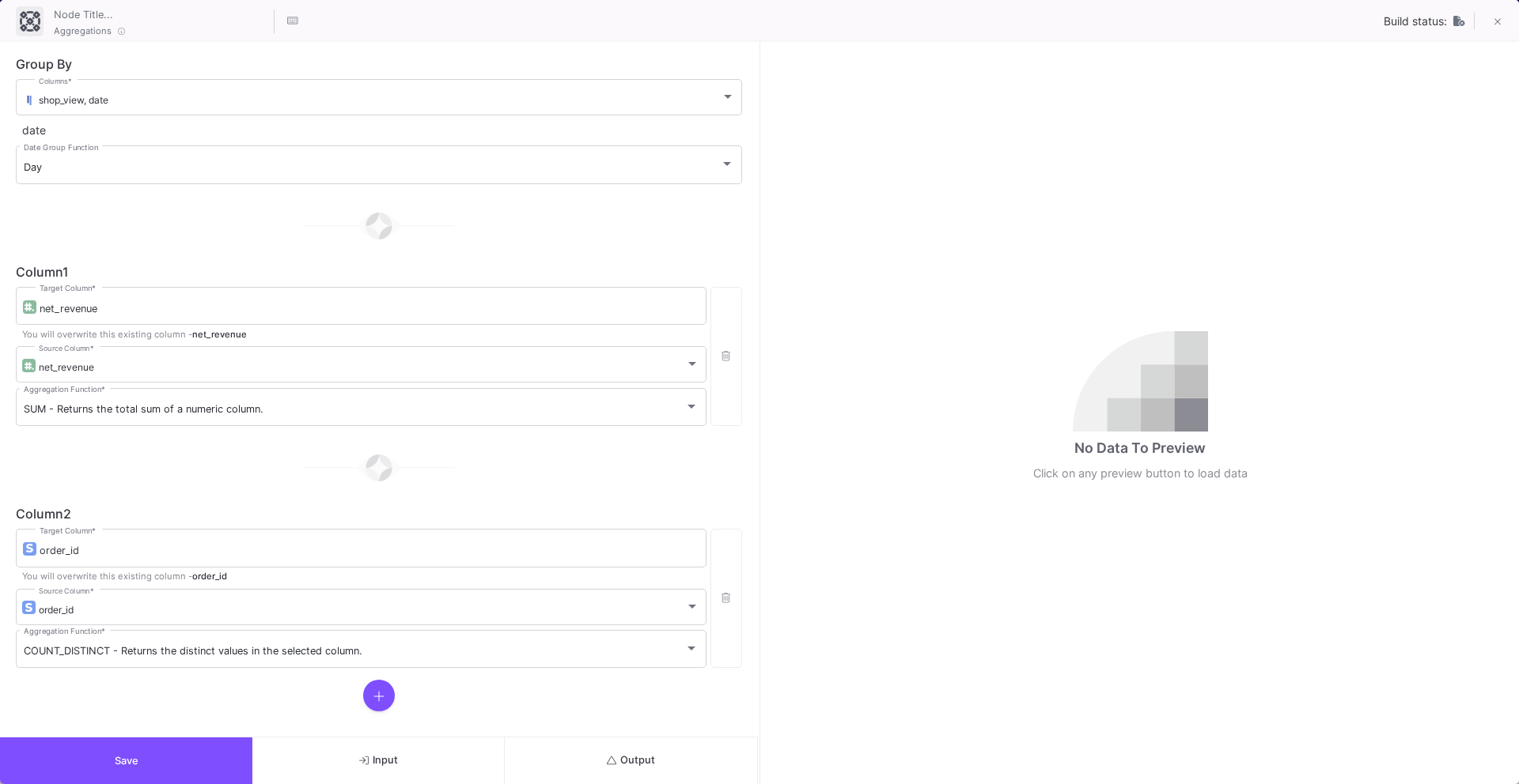
click at [205, 754] on button "Save" at bounding box center [126, 761] width 252 height 46
click at [211, 766] on button "Save" at bounding box center [126, 761] width 252 height 46
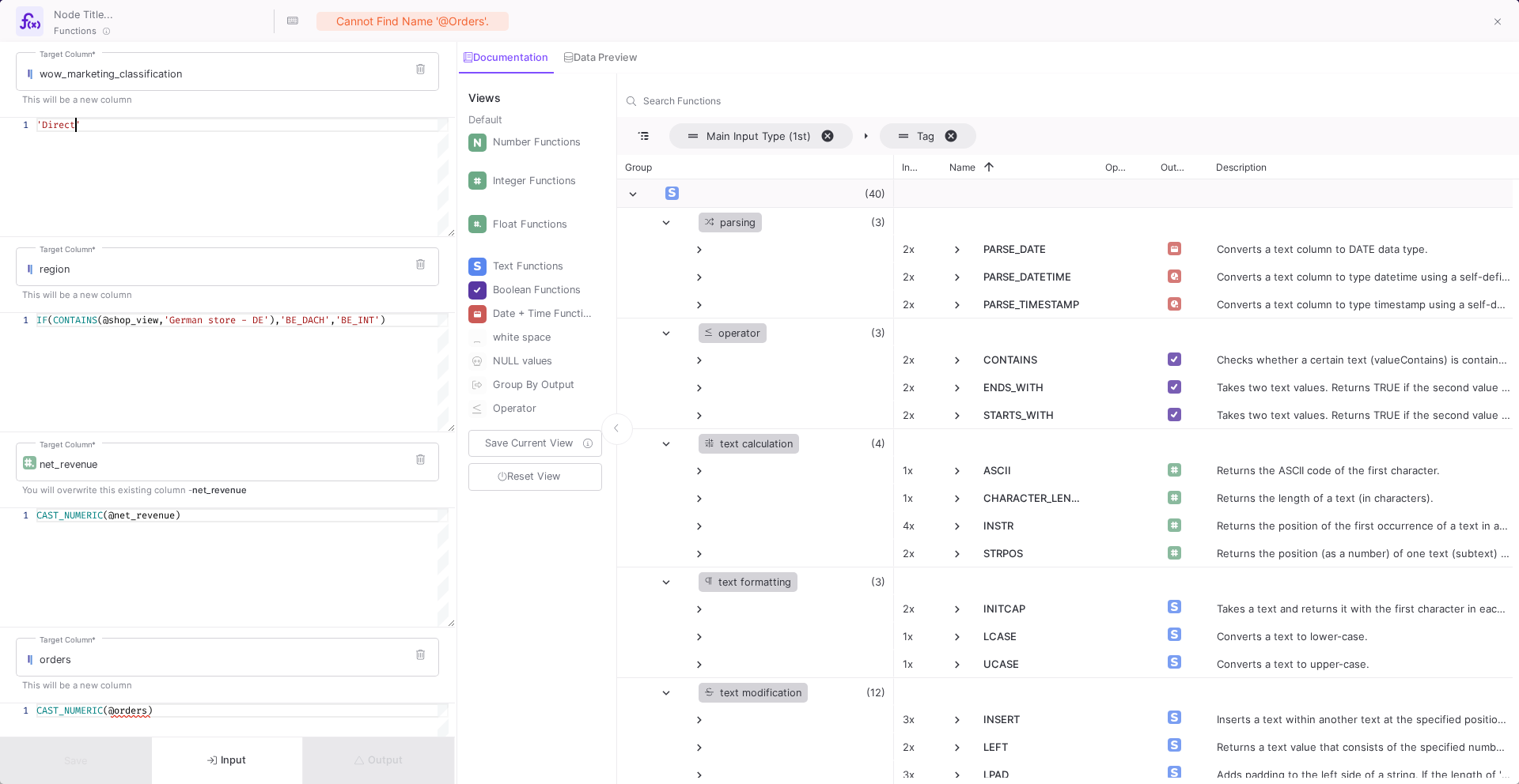
click at [77, 129] on span "'Direct'" at bounding box center [59, 124] width 45 height 12
type textarea "'Activations'"
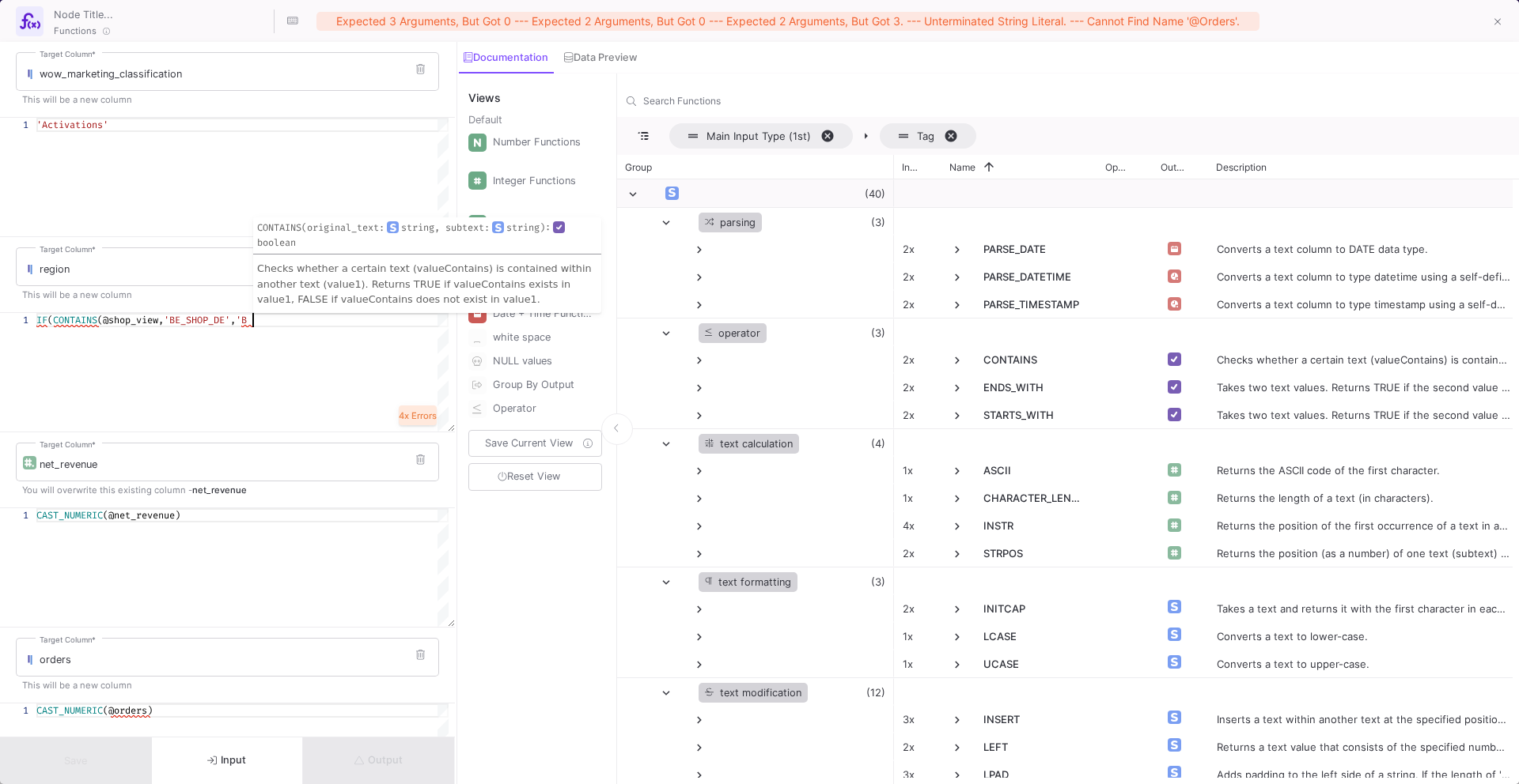
scroll to position [0, 209]
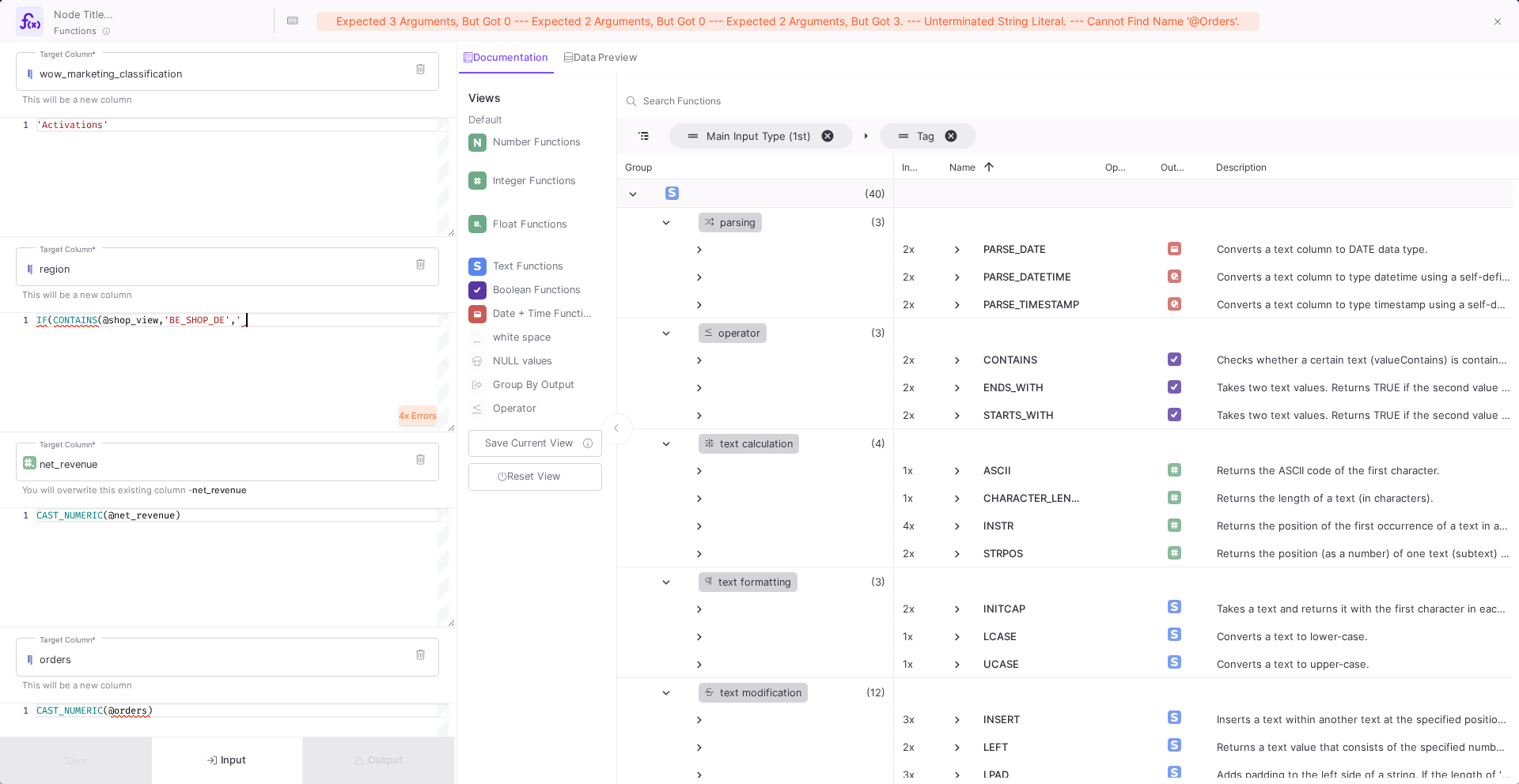
click at [264, 324] on div "IF ( CONTAINS (@shop_view, 'BE_SHOP_DE' , '" at bounding box center [242, 320] width 412 height 14
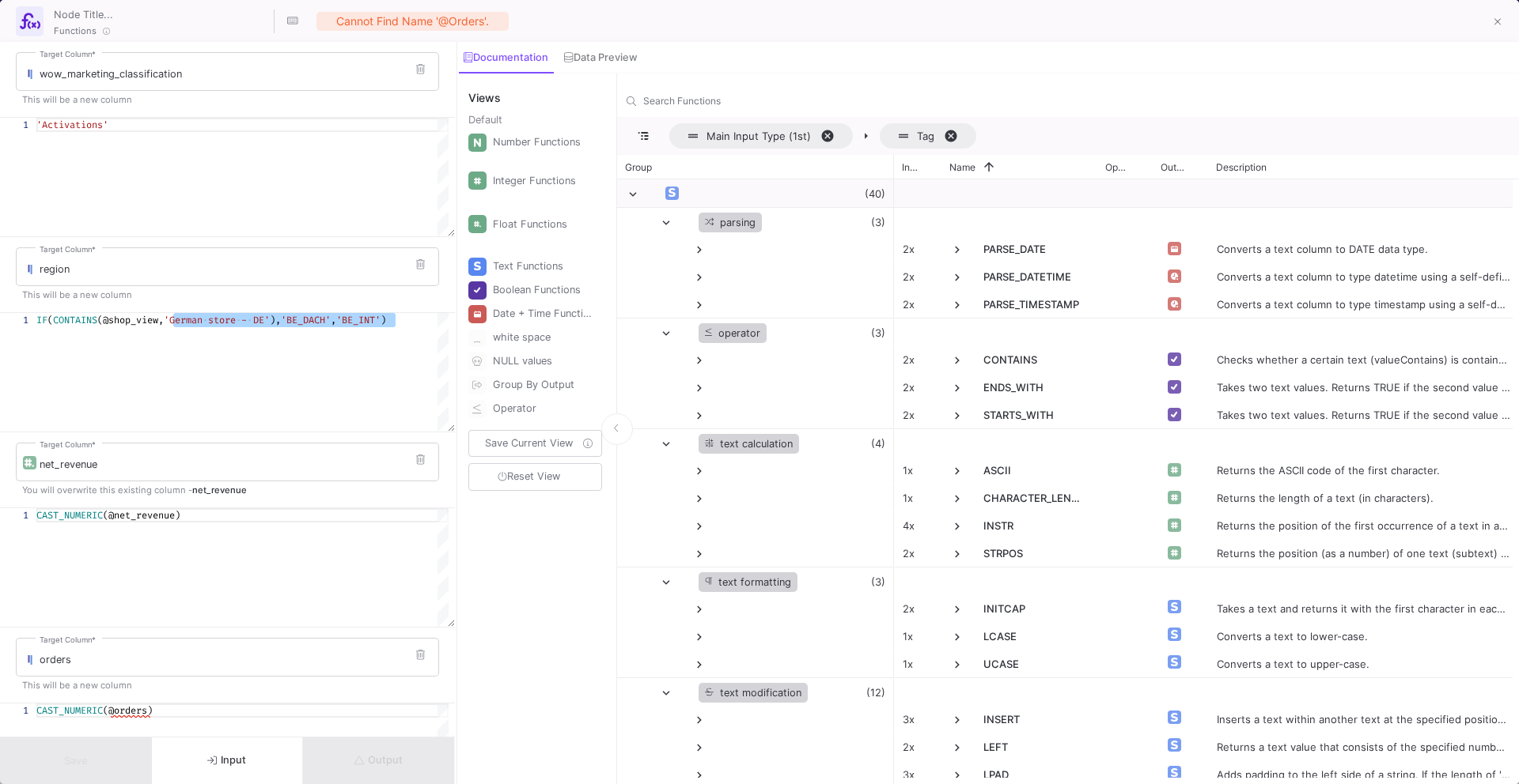
click at [276, 321] on span ")," at bounding box center [275, 320] width 11 height 12
drag, startPoint x: 269, startPoint y: 319, endPoint x: 174, endPoint y: 317, distance: 95.0
click at [309, 351] on div "IF ( CONTAINS (@shop_view, 'BE_SHOP_DE' ), 'BE_DACH' , 'BE_INT' )" at bounding box center [242, 372] width 412 height 118
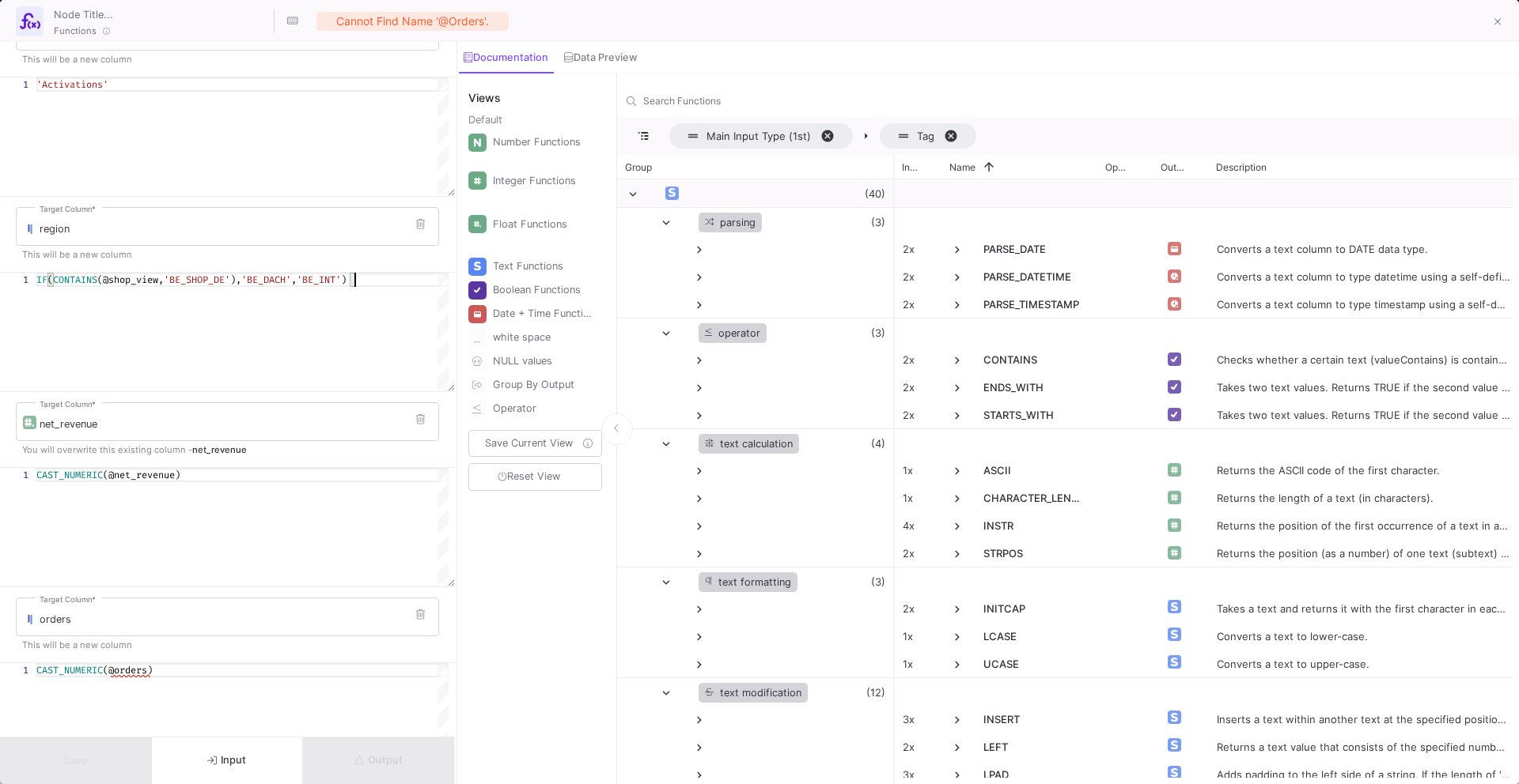
scroll to position [43, 0]
type textarea "IF(CONTAINS(@shop_view,'BE_SHOP_DE'),'BE_DACH','BE_INT')"
click at [148, 670] on span "(@orders)" at bounding box center [127, 667] width 50 height 12
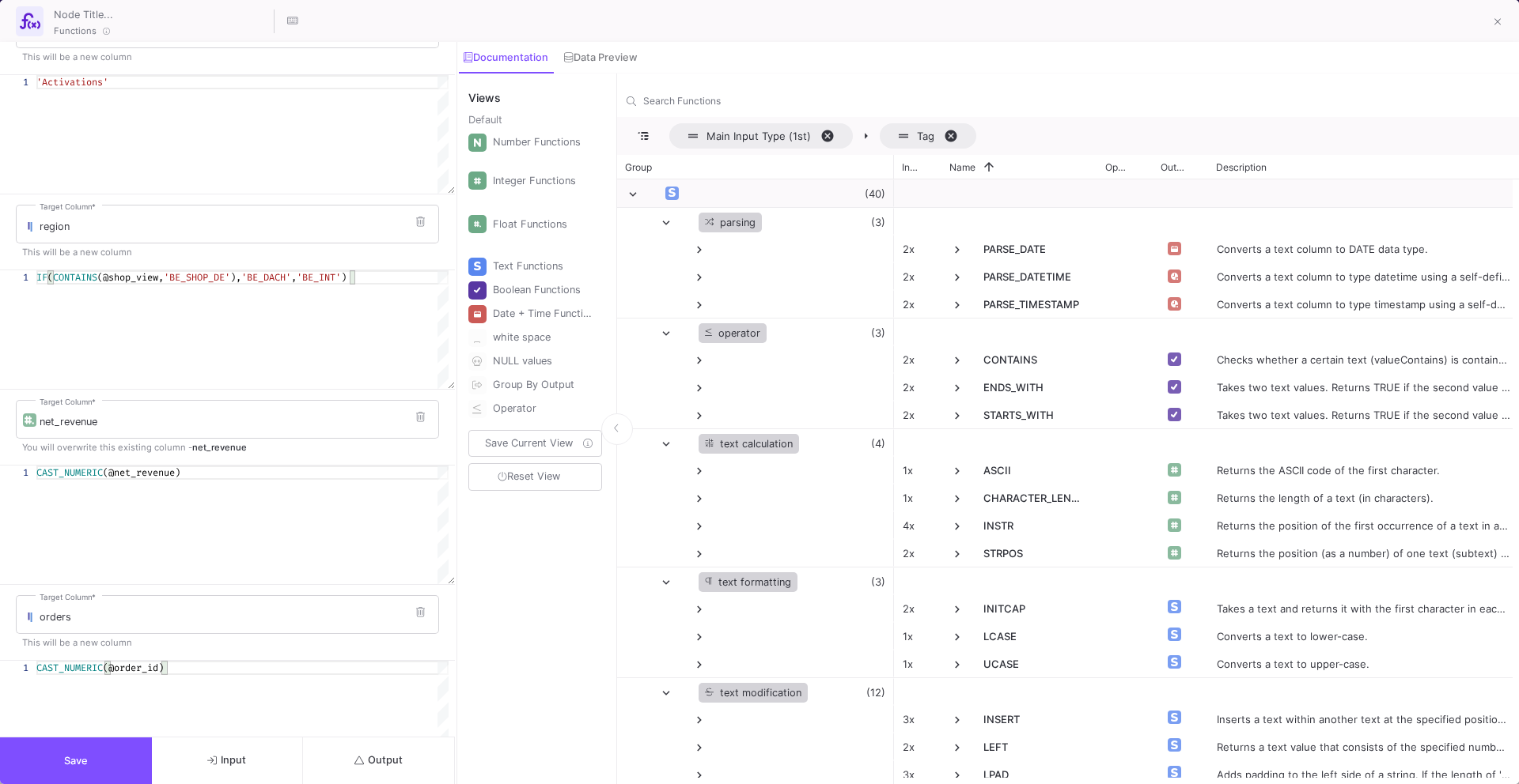
type textarea "CAST_NUMERIC(@order_id)"
click at [107, 761] on button "Save" at bounding box center [76, 761] width 152 height 46
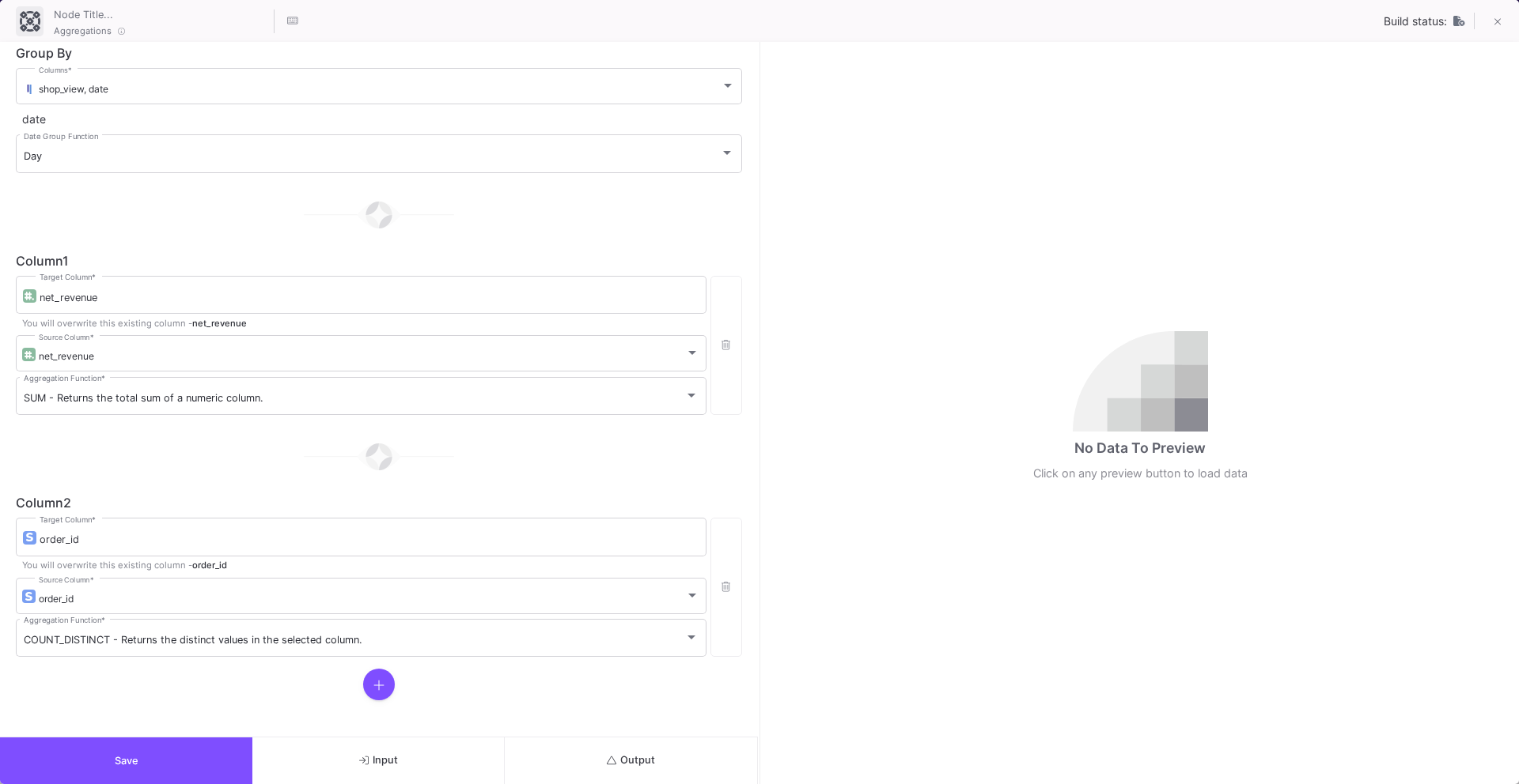
scroll to position [12, 0]
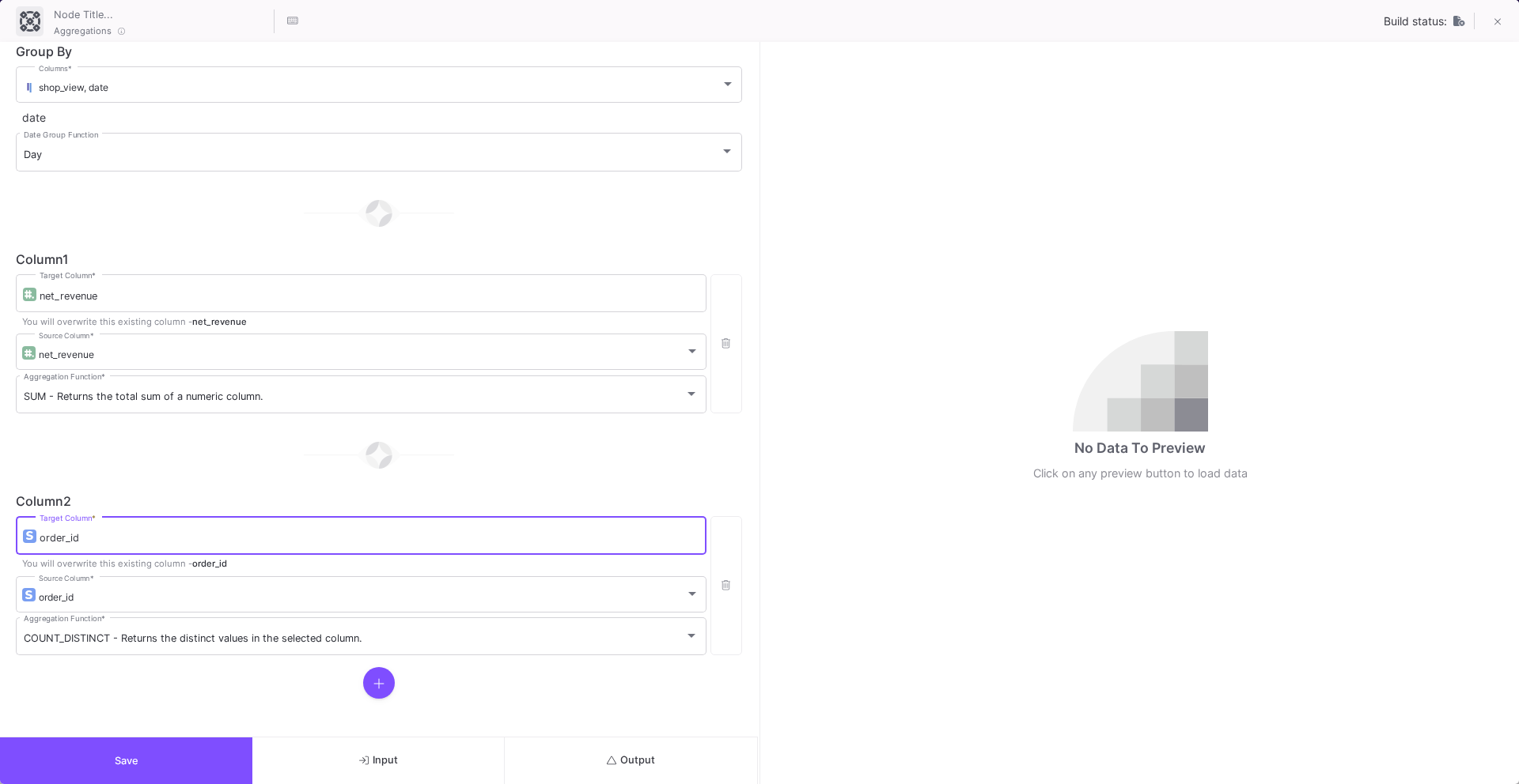
drag, startPoint x: 168, startPoint y: 541, endPoint x: 0, endPoint y: 533, distance: 168.2
click at [0, 533] on form "Group By shop_view, date Columns * date Day Date Group Function Column 1 net_re…" at bounding box center [379, 390] width 758 height 695
type input "orders"
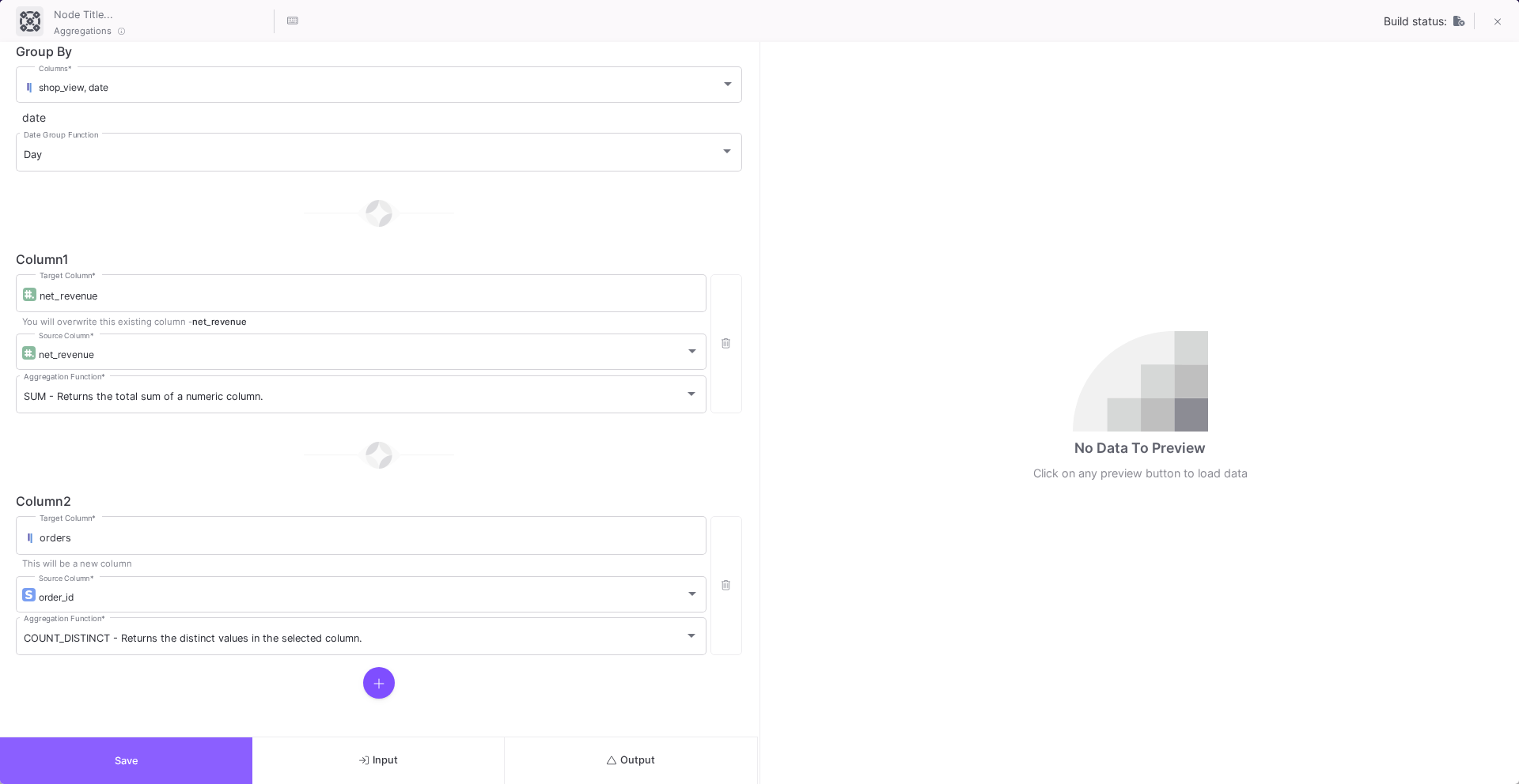
click at [111, 760] on button "Save" at bounding box center [126, 761] width 252 height 46
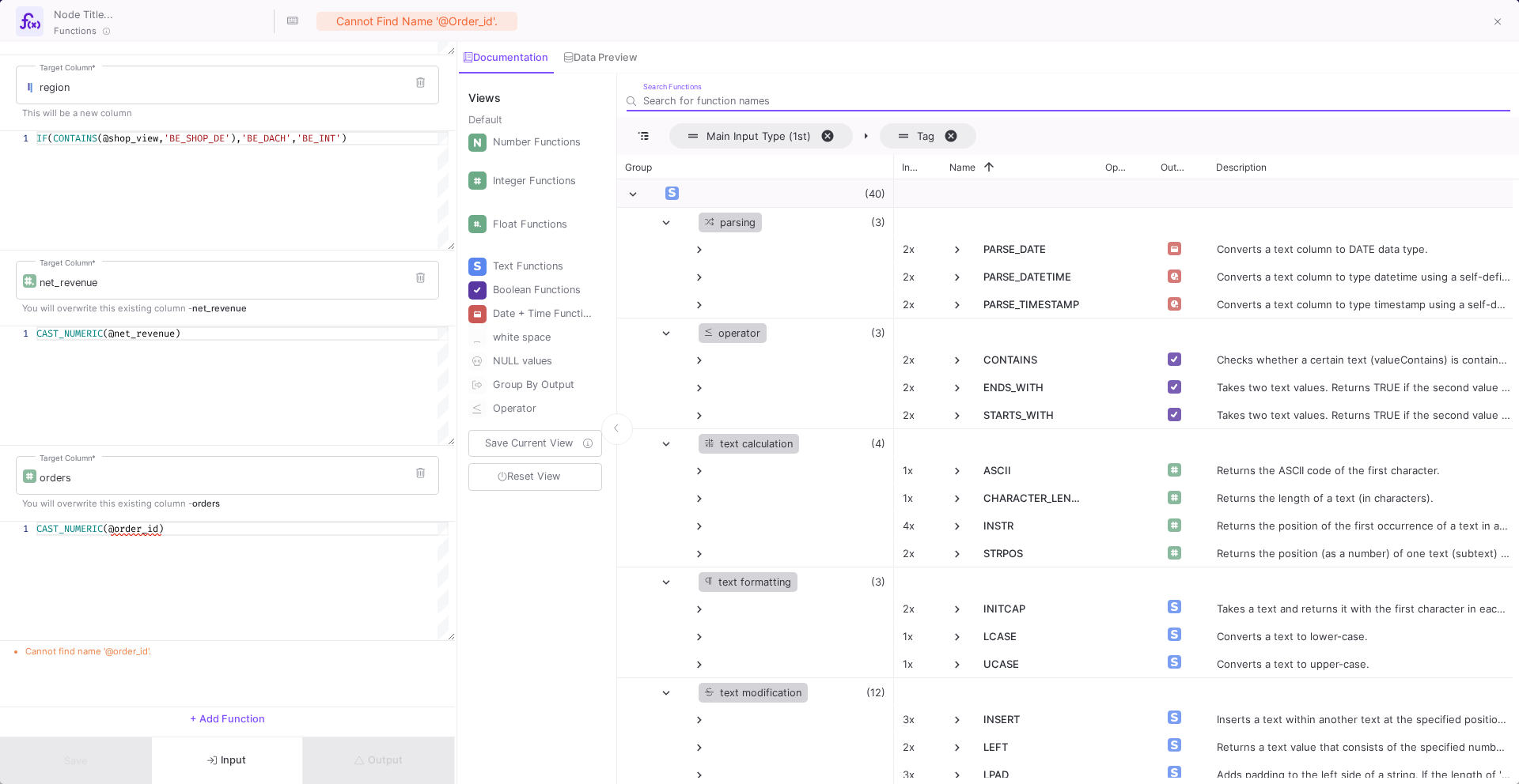
scroll to position [216, 0]
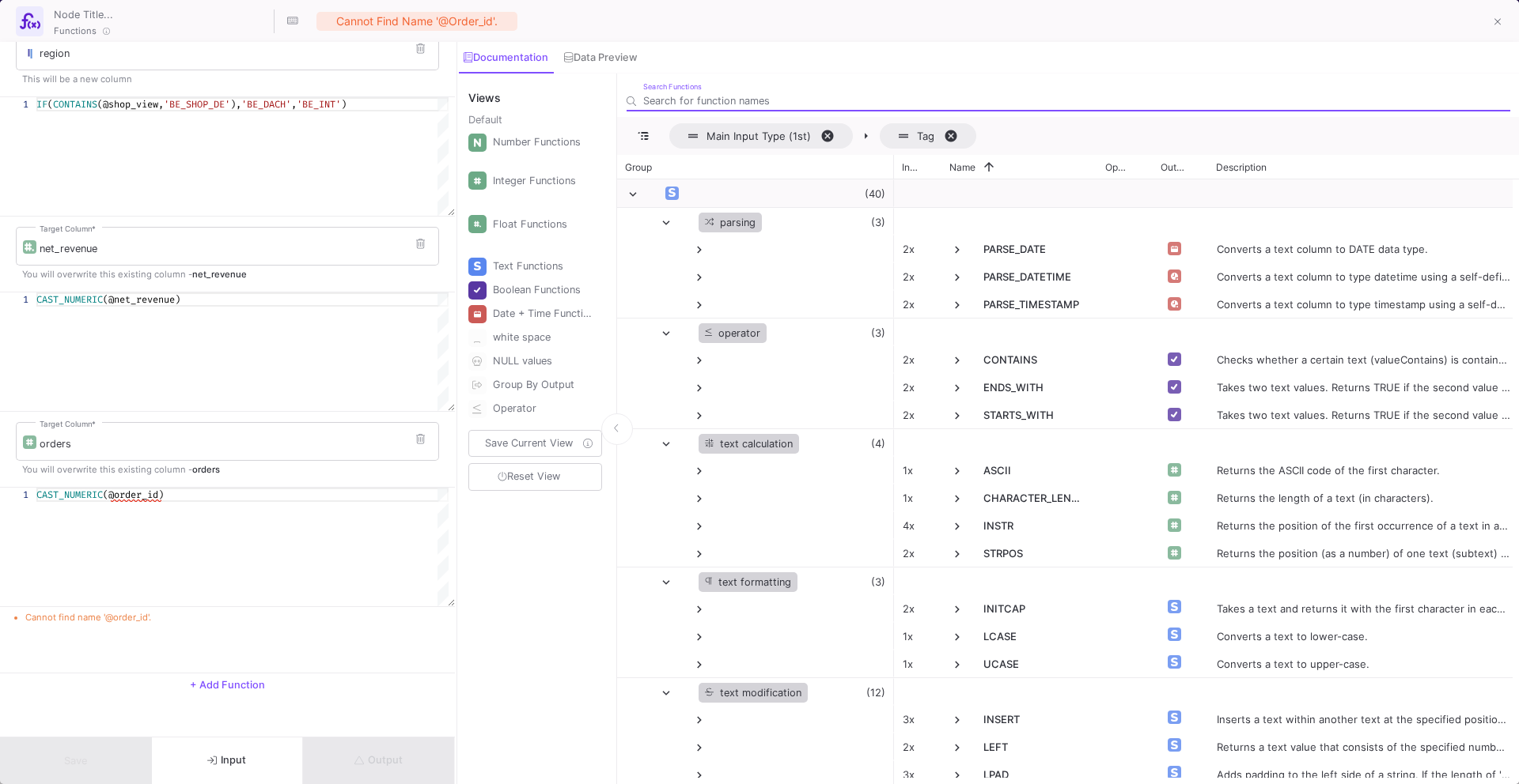
click at [161, 216] on div "1 CAST_NUMERIC (@order_id) CAST_NUMERIC(@order_id)" at bounding box center [224, 156] width 448 height 118
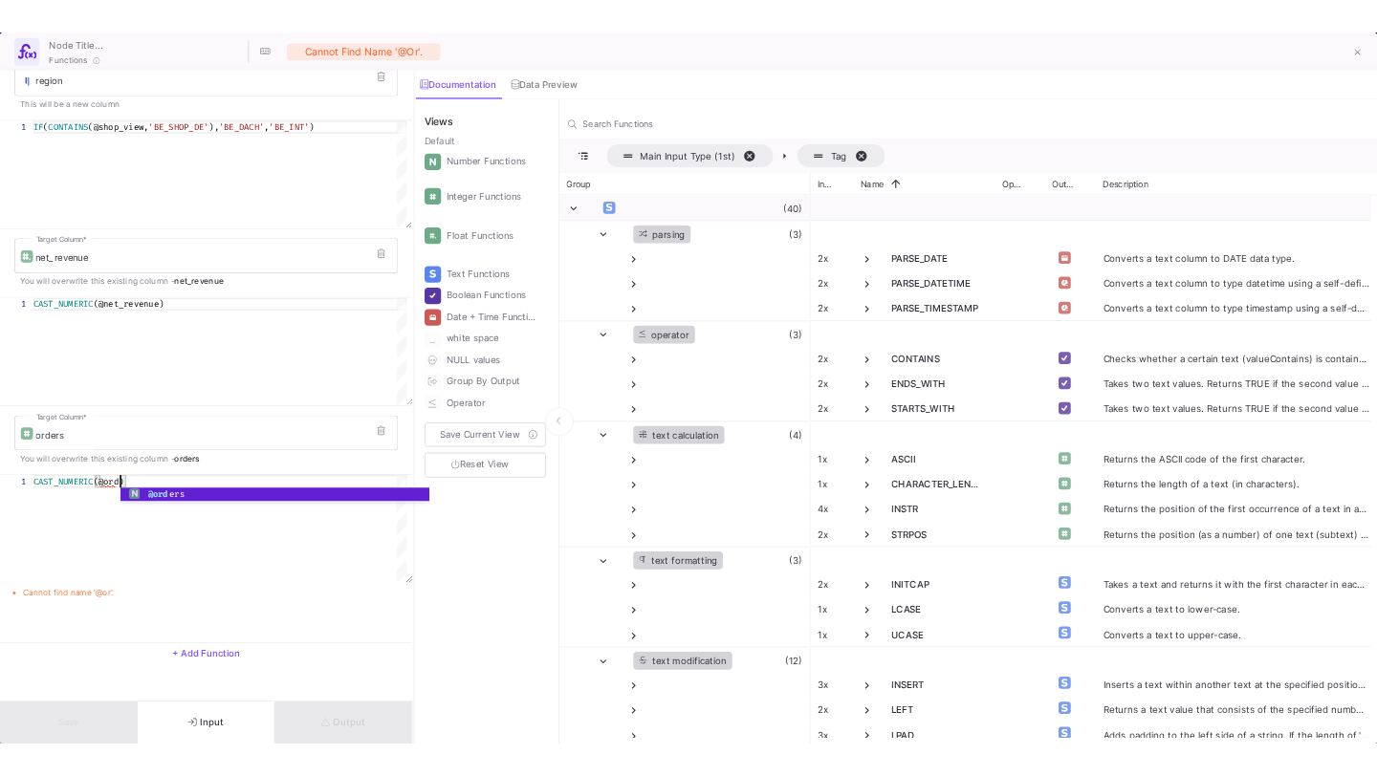
scroll to position [0, 123]
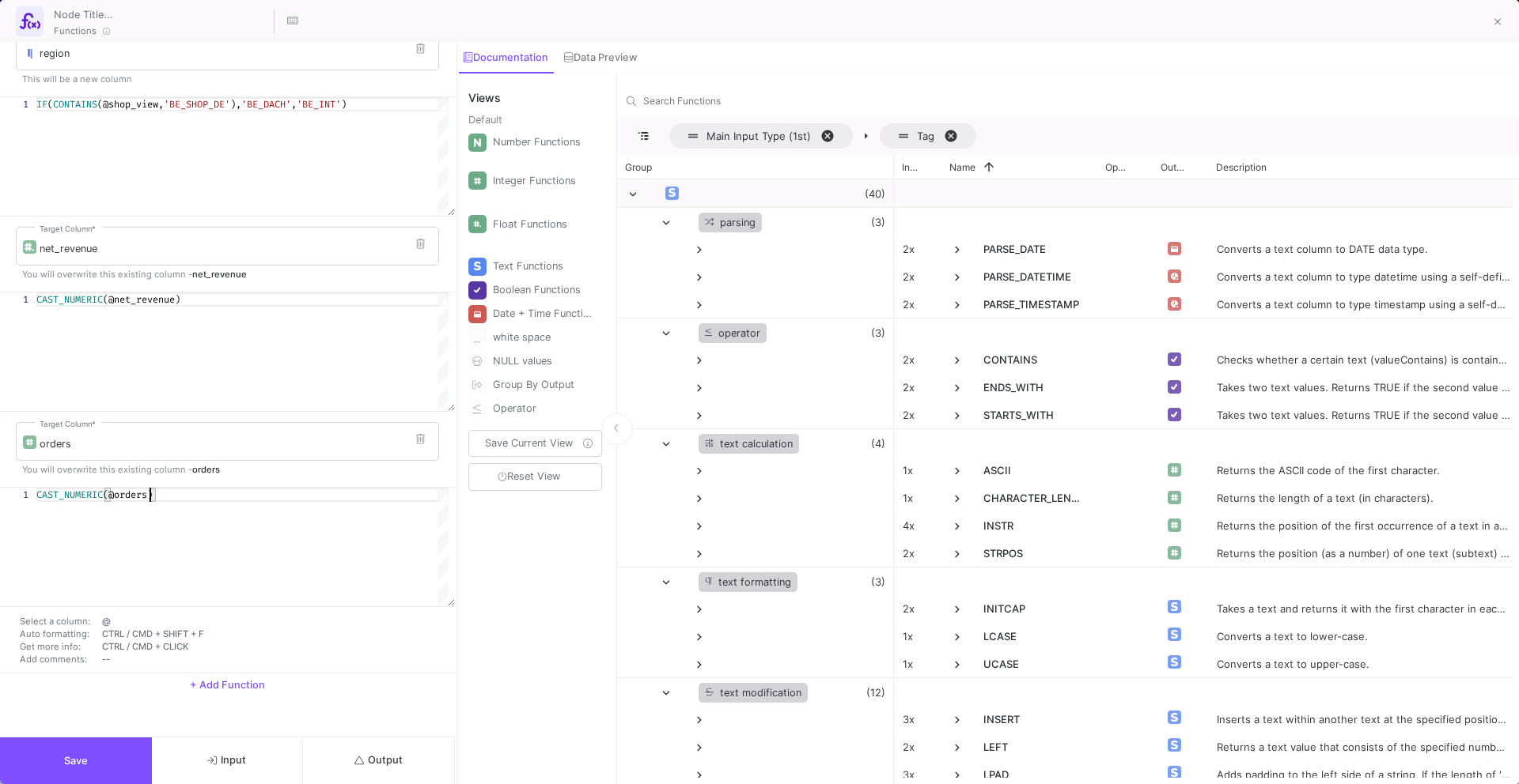
type textarea "CAST_NUMERIC(@orders)"
click at [356, 759] on icon "submit" at bounding box center [359, 761] width 10 height 10
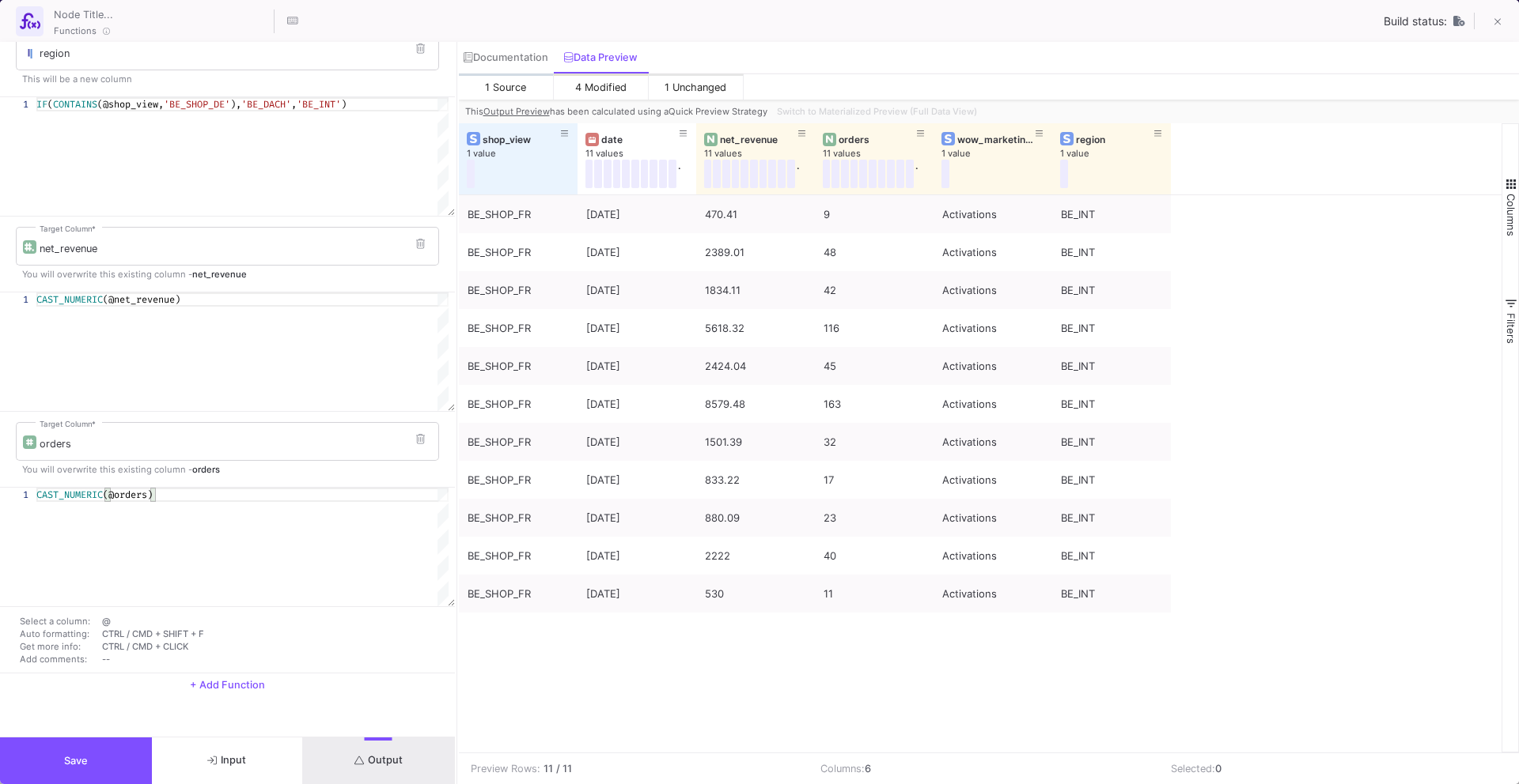
type input "-42"
click at [67, 769] on button "Save" at bounding box center [76, 761] width 152 height 46
